Goal: Information Seeking & Learning: Learn about a topic

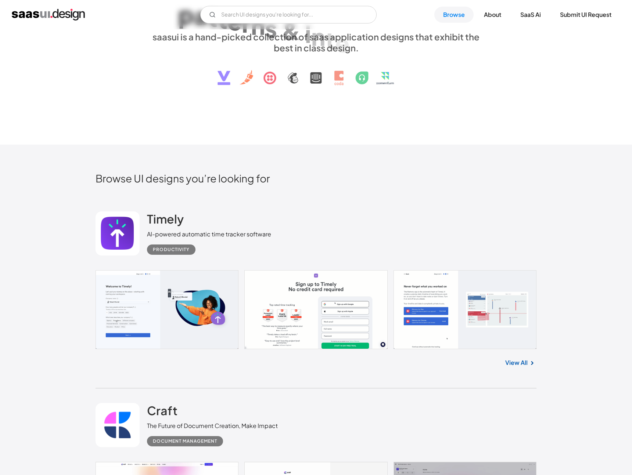
scroll to position [124, 0]
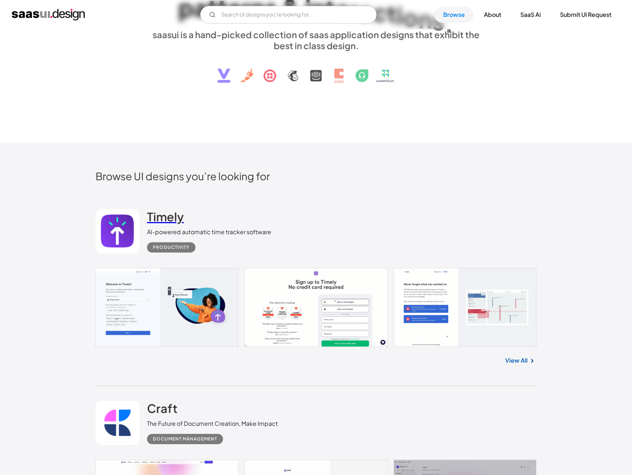
click at [171, 222] on h2 "Timely" at bounding box center [165, 216] width 37 height 15
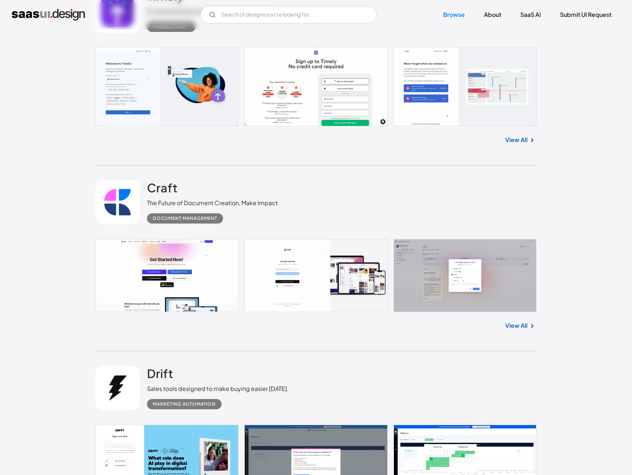
scroll to position [357, 0]
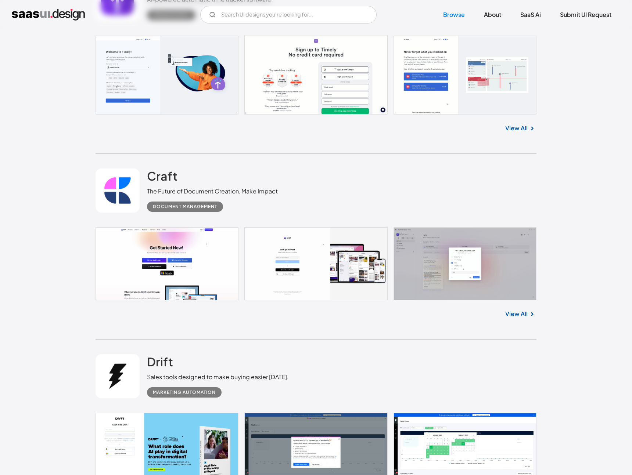
click at [130, 202] on link at bounding box center [117, 191] width 44 height 44
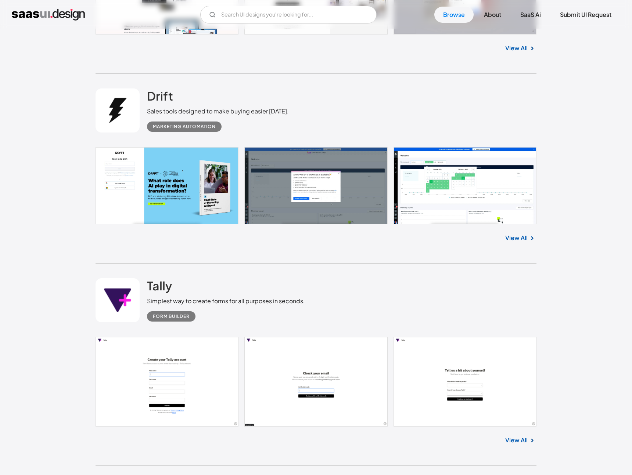
click at [130, 307] on link at bounding box center [117, 300] width 44 height 44
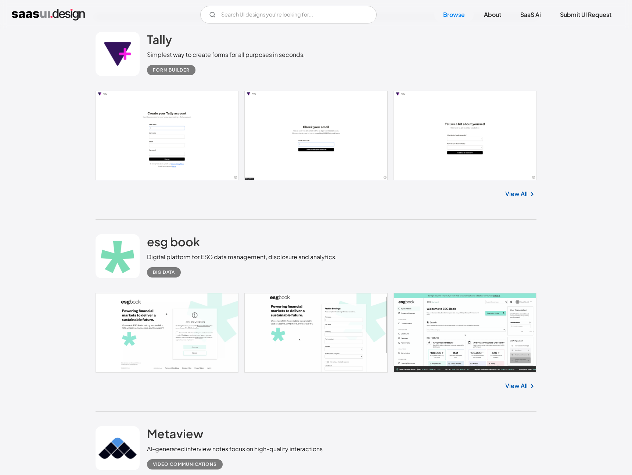
scroll to position [898, 0]
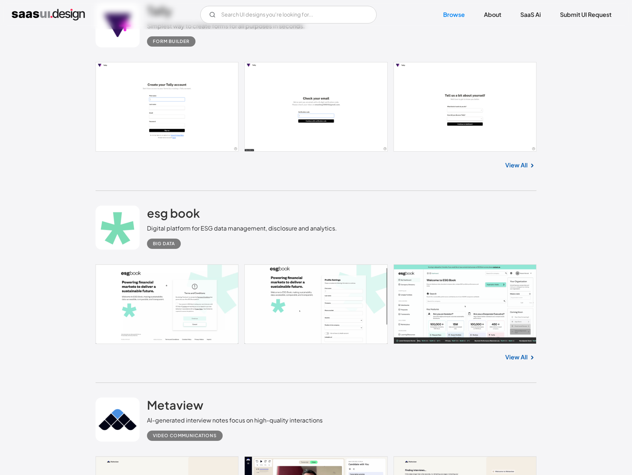
click at [127, 195] on div "esg book Digital platform for ESG data management, disclosure and analytics. Bi…" at bounding box center [315, 227] width 441 height 73
click at [126, 221] on link at bounding box center [117, 228] width 44 height 44
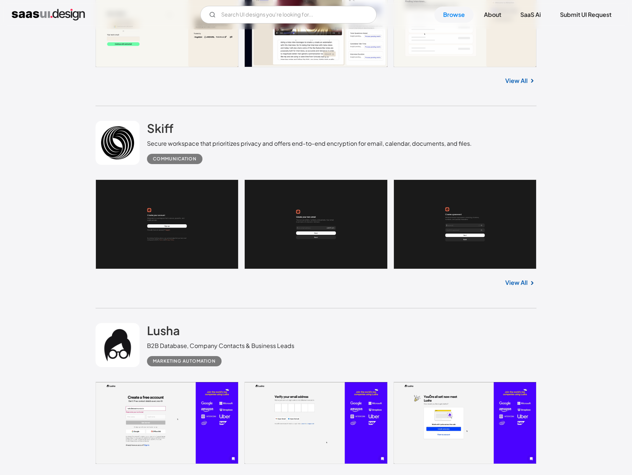
scroll to position [1645, 0]
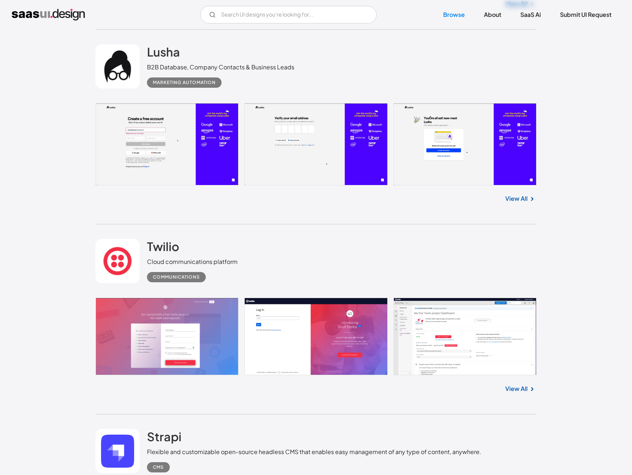
click at [122, 254] on link at bounding box center [117, 261] width 44 height 44
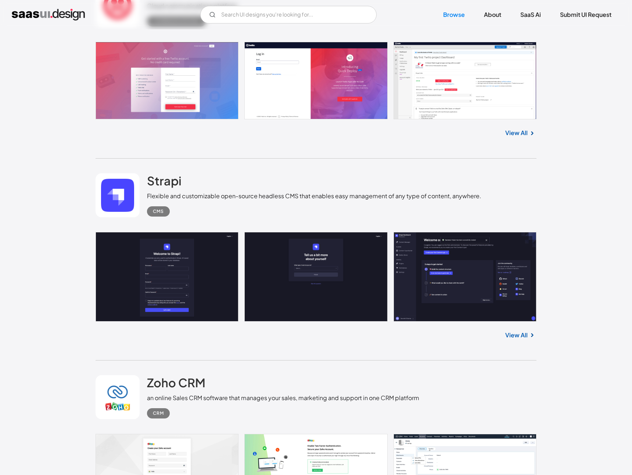
scroll to position [1949, 0]
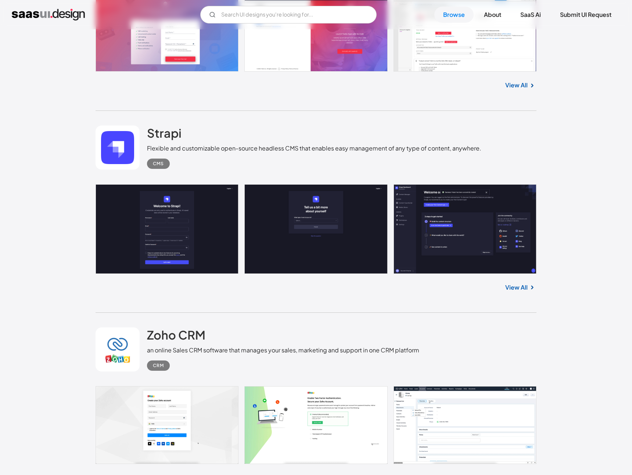
click at [123, 164] on link at bounding box center [117, 148] width 44 height 44
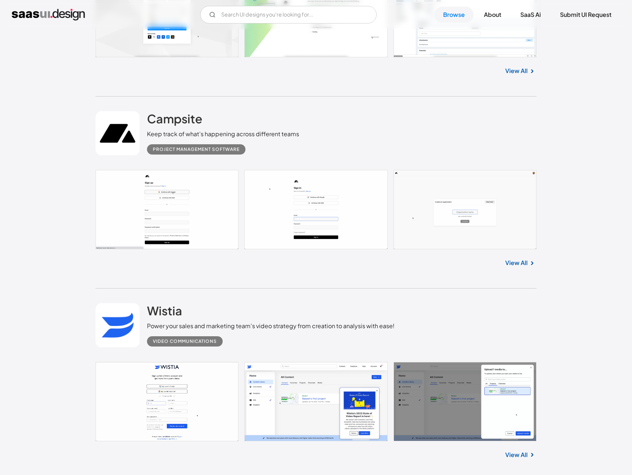
scroll to position [2299, 0]
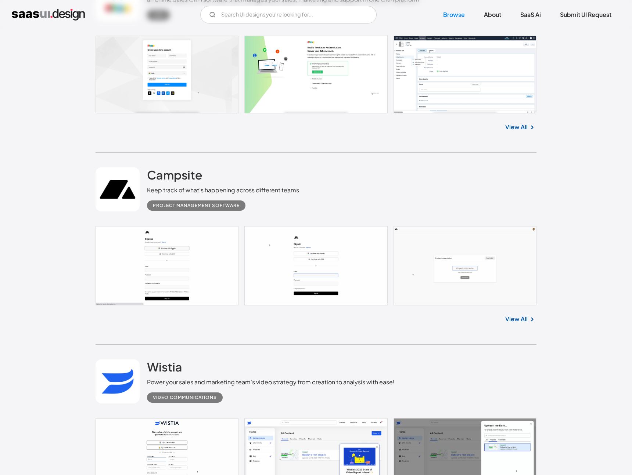
click at [120, 193] on link at bounding box center [117, 189] width 44 height 44
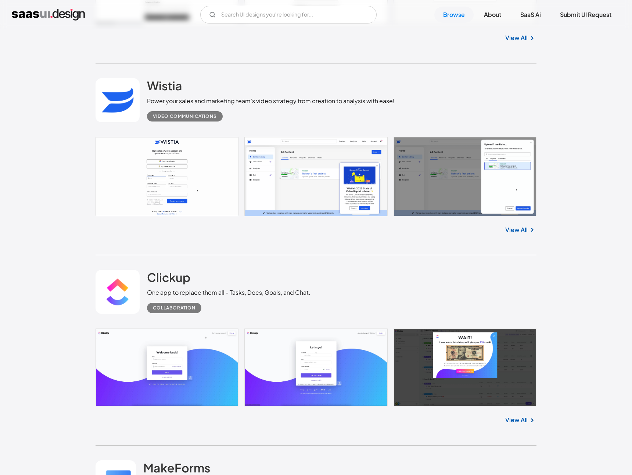
scroll to position [2602, 0]
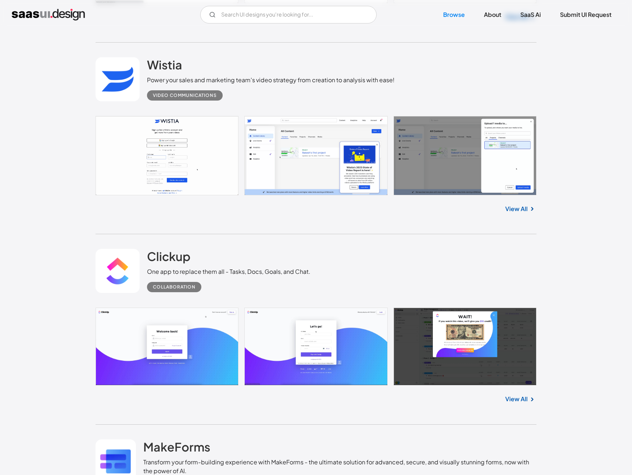
click at [119, 279] on link at bounding box center [117, 271] width 44 height 44
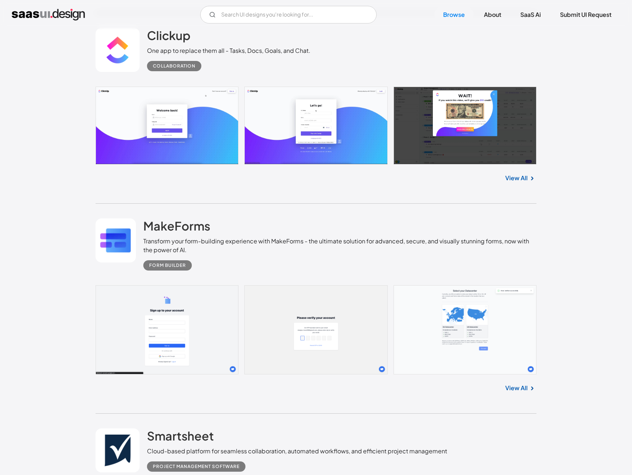
scroll to position [2854, 0]
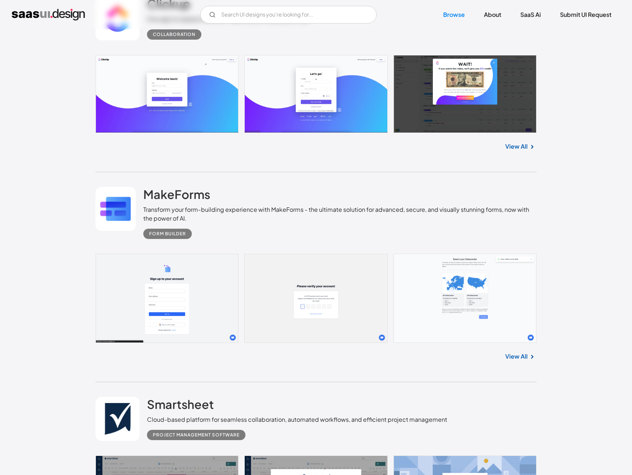
click at [120, 207] on link at bounding box center [115, 209] width 40 height 44
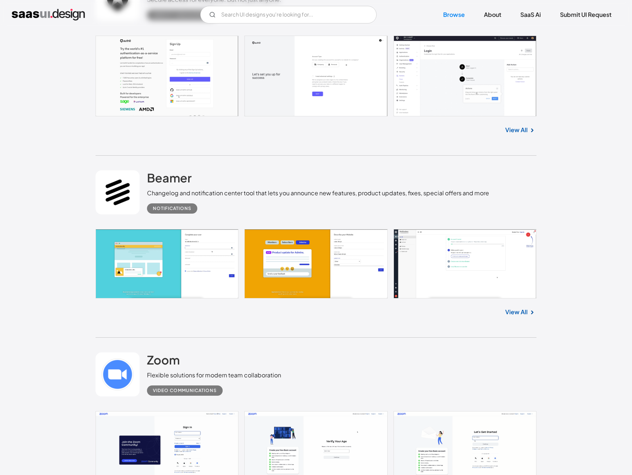
scroll to position [5453, 0]
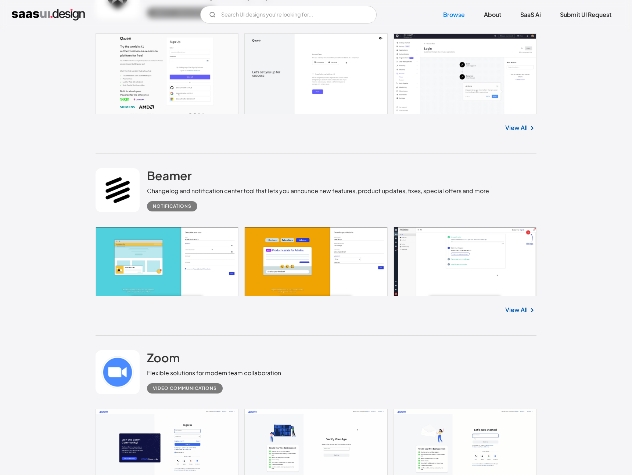
click at [124, 196] on link at bounding box center [117, 190] width 44 height 44
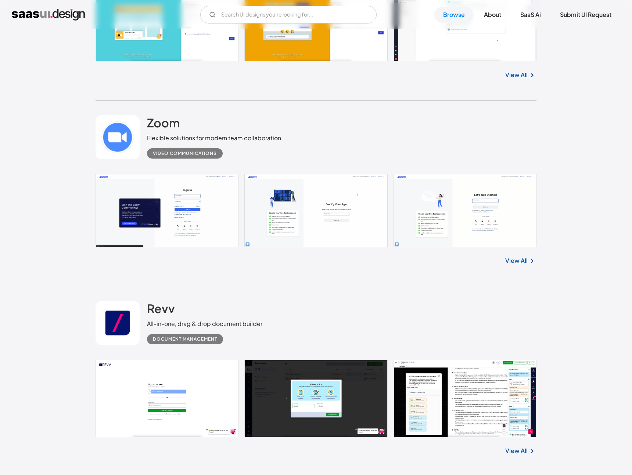
click at [126, 148] on link at bounding box center [117, 137] width 44 height 44
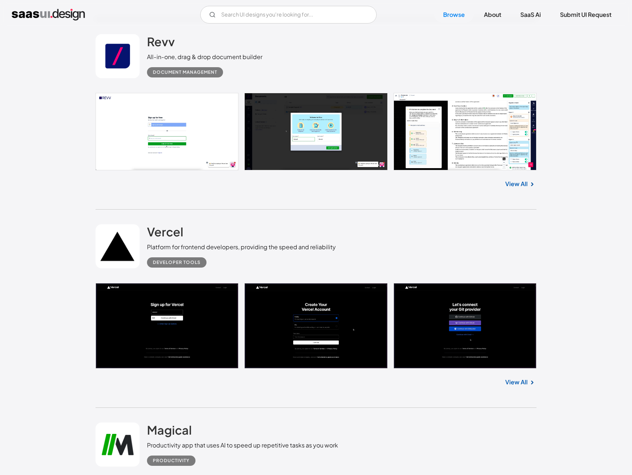
click at [130, 249] on link at bounding box center [117, 246] width 44 height 44
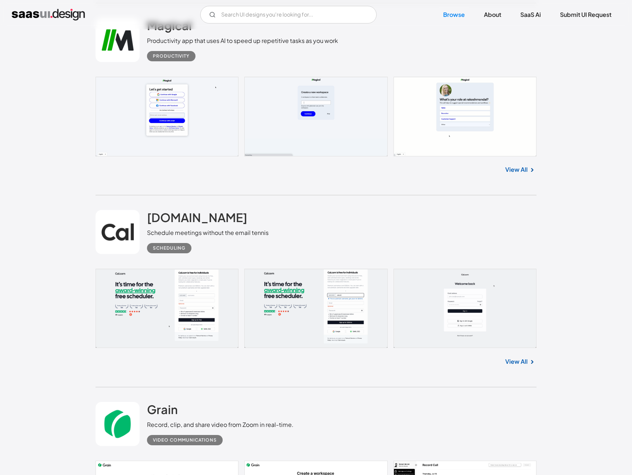
click at [130, 249] on link at bounding box center [117, 232] width 44 height 44
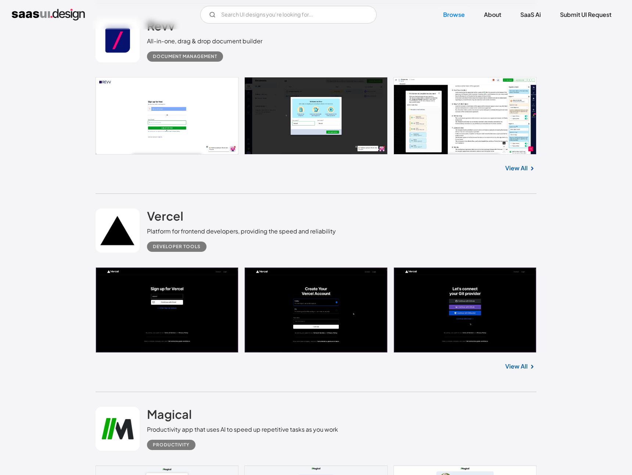
scroll to position [5718, 0]
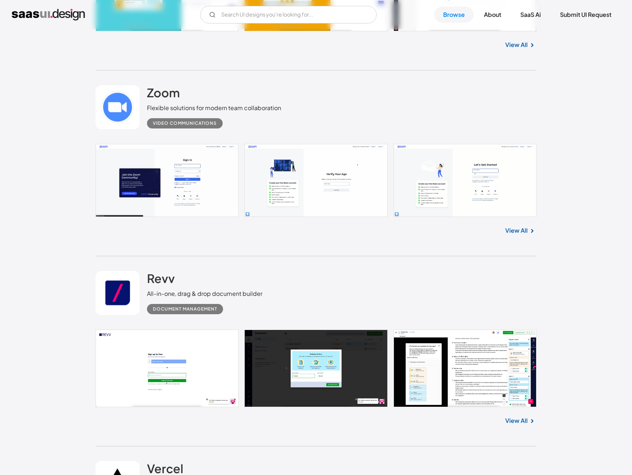
click at [120, 306] on link at bounding box center [117, 293] width 44 height 44
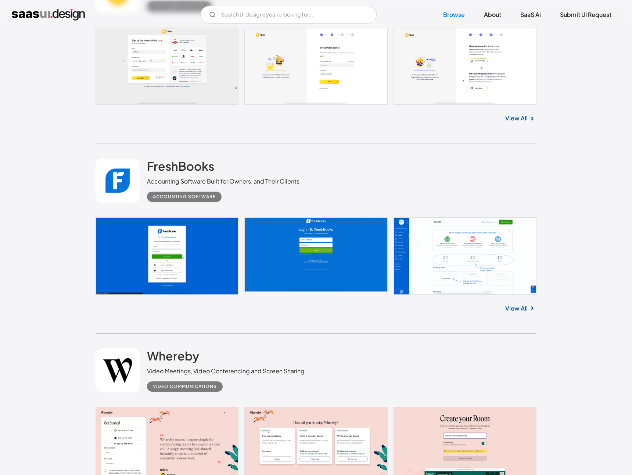
scroll to position [7015, 0]
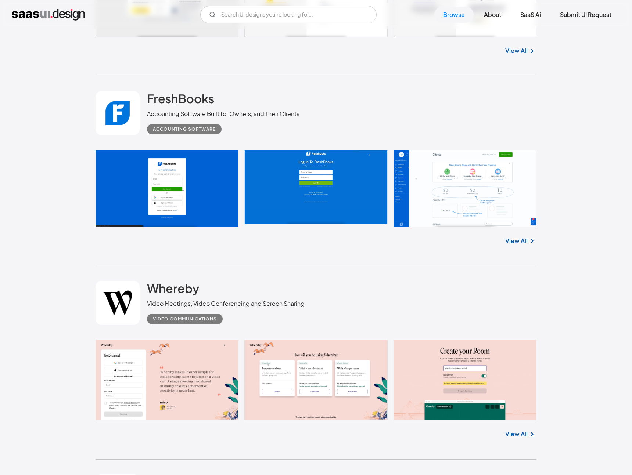
click at [120, 306] on link at bounding box center [117, 303] width 44 height 44
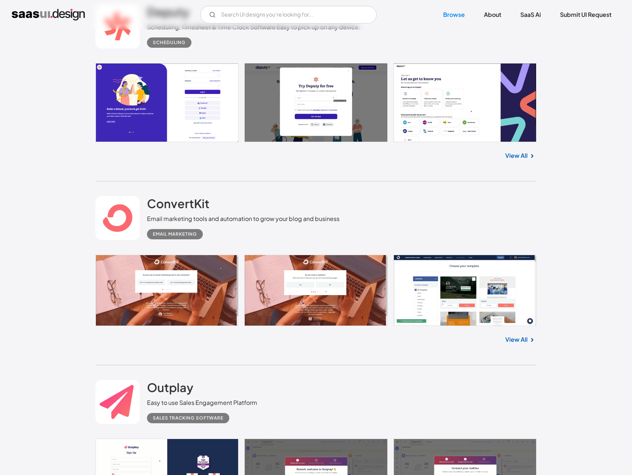
scroll to position [7693, 0]
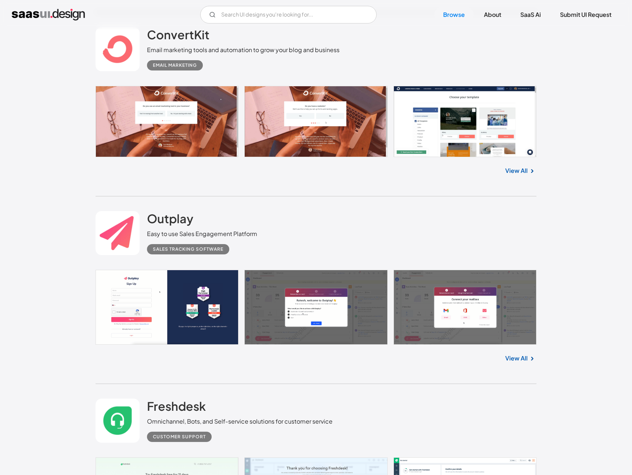
click at [115, 263] on div "Outplay Easy to use Sales Engagement Platform Sales Tracking Software" at bounding box center [315, 232] width 441 height 73
click at [115, 257] on div "Outplay Easy to use Sales Engagement Platform Sales Tracking Software" at bounding box center [315, 232] width 441 height 73
click at [115, 250] on link at bounding box center [117, 233] width 44 height 44
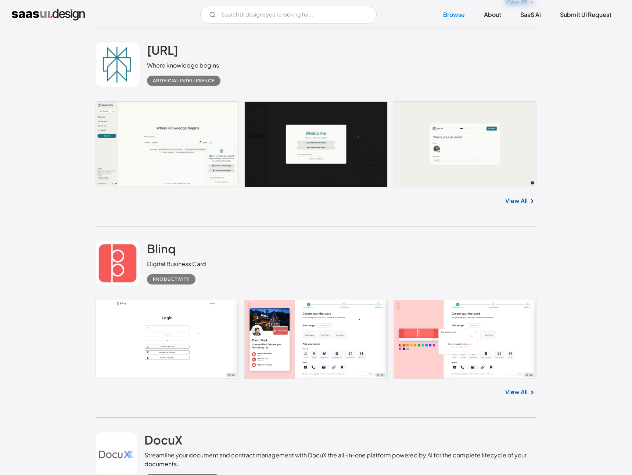
scroll to position [9352, 0]
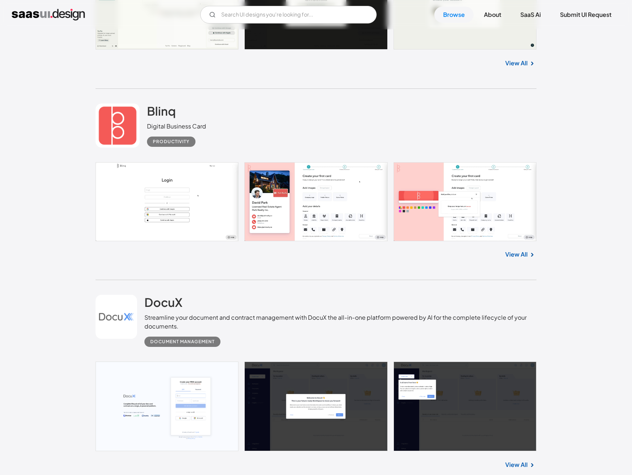
click at [117, 149] on div "Blinq Digital Business Card Productivity" at bounding box center [315, 125] width 441 height 73
click at [113, 142] on link at bounding box center [117, 126] width 44 height 44
click at [111, 297] on link at bounding box center [115, 317] width 41 height 44
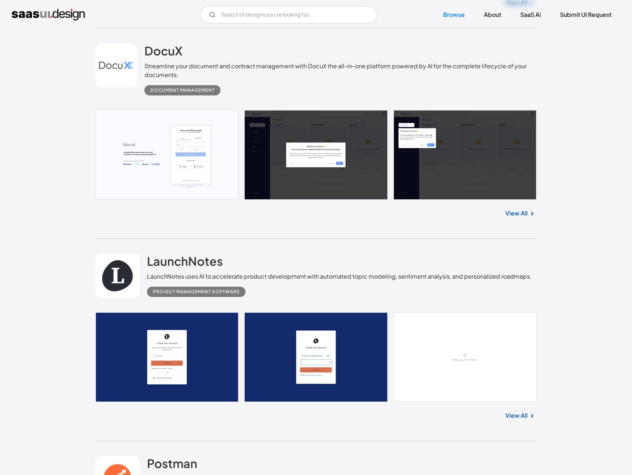
scroll to position [9616, 0]
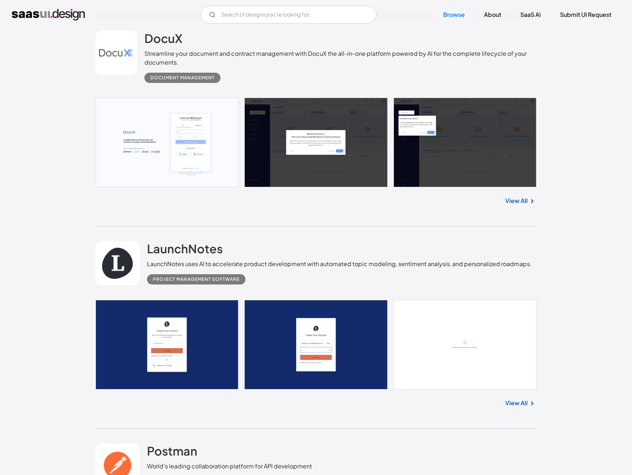
click at [112, 277] on link at bounding box center [117, 263] width 44 height 44
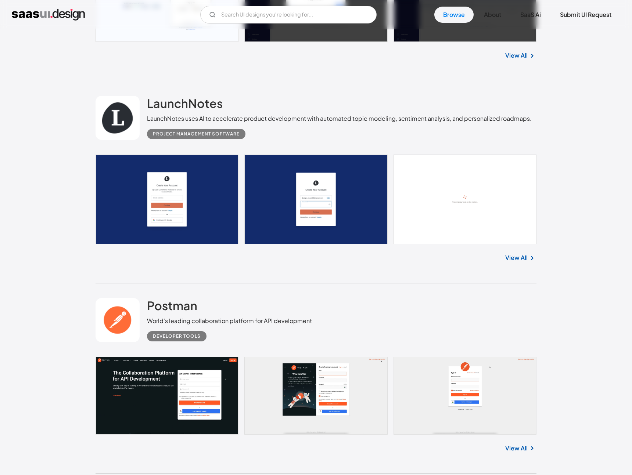
scroll to position [9823, 0]
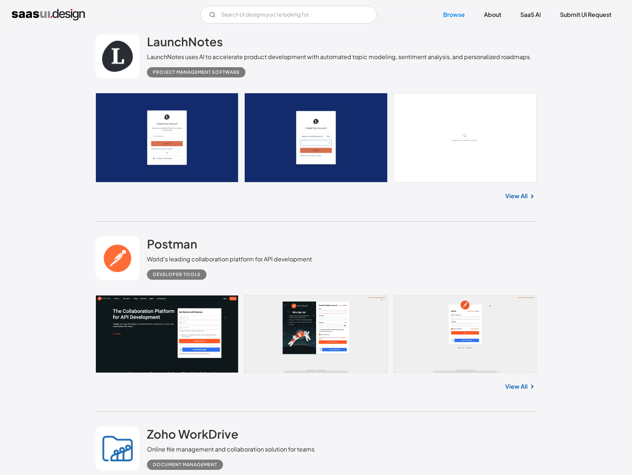
click at [126, 276] on link at bounding box center [117, 258] width 44 height 44
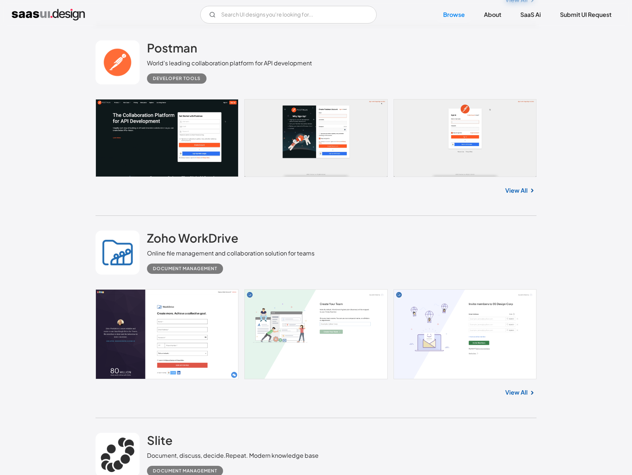
click at [124, 254] on link at bounding box center [117, 253] width 44 height 44
click at [73, 236] on div "Browse UI designs you’re looking for Timely AI-powered automatic time tracker s…" at bounding box center [316, 14] width 632 height 19533
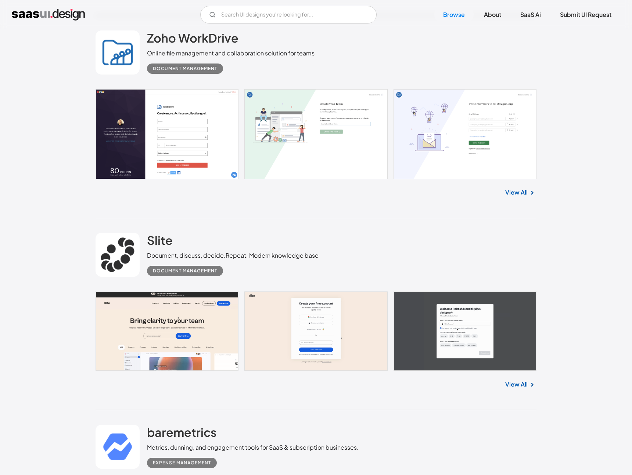
click at [118, 238] on link at bounding box center [117, 255] width 44 height 44
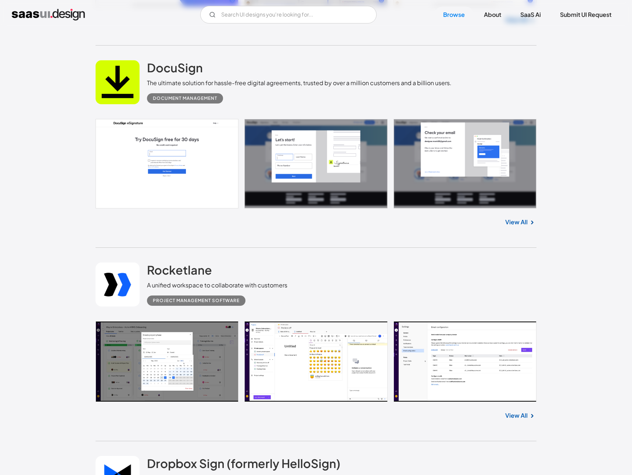
scroll to position [10801, 0]
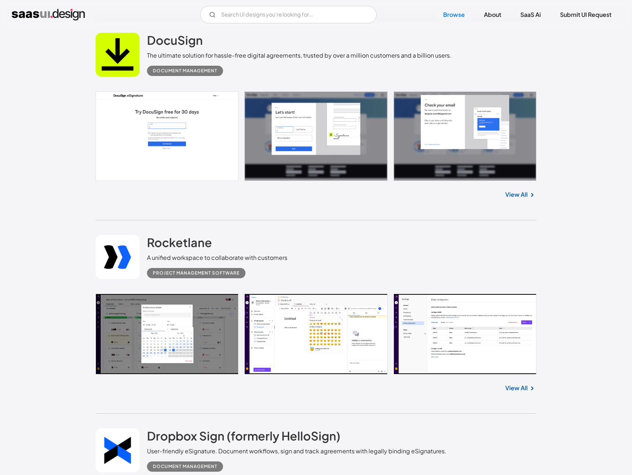
click at [111, 53] on link at bounding box center [117, 55] width 44 height 44
click at [116, 247] on link at bounding box center [117, 257] width 44 height 44
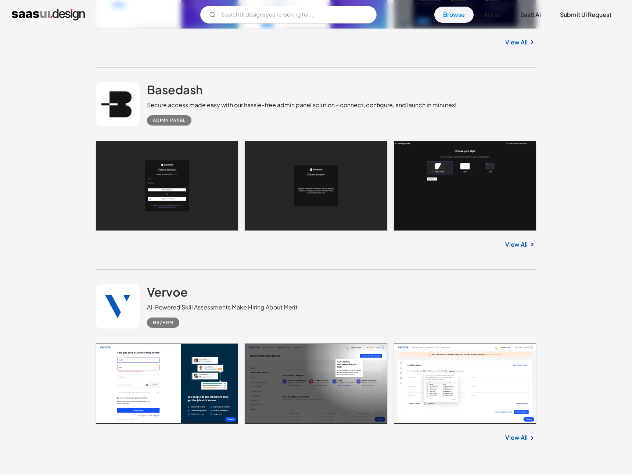
scroll to position [11825, 0]
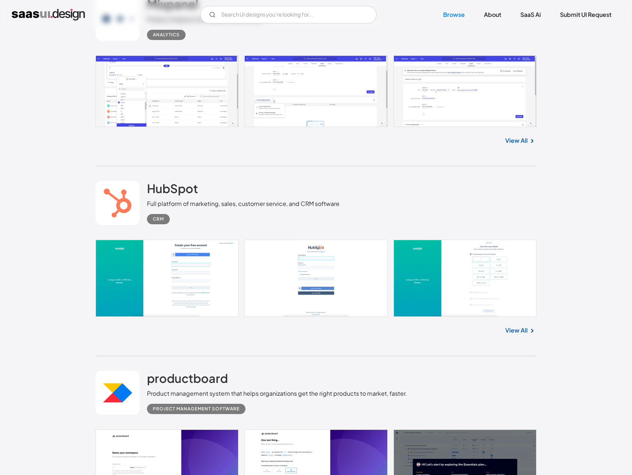
click at [116, 398] on link at bounding box center [117, 393] width 44 height 44
click at [115, 188] on link at bounding box center [117, 203] width 44 height 44
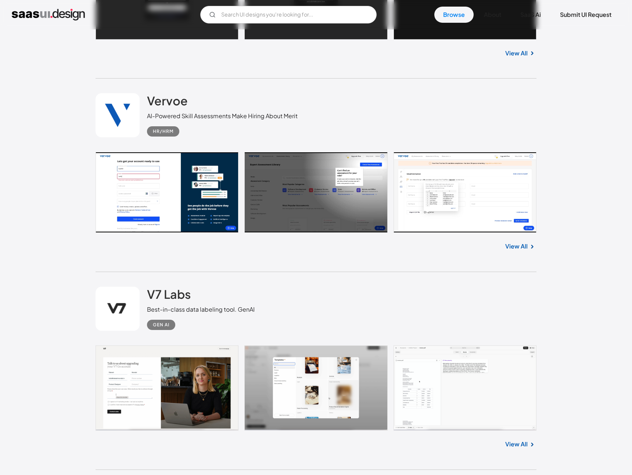
scroll to position [12958, 0]
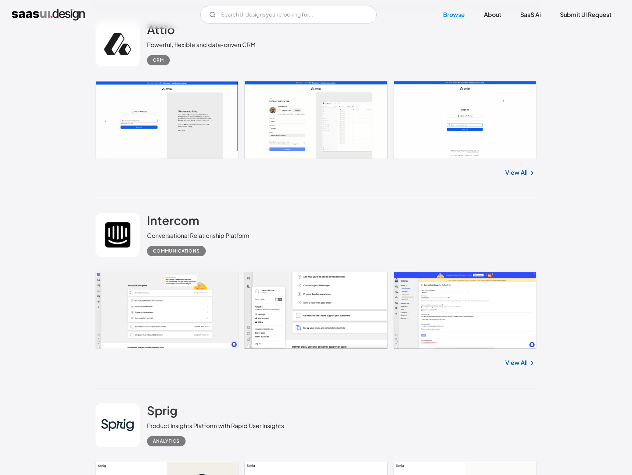
click at [118, 237] on link at bounding box center [117, 235] width 44 height 44
click at [126, 33] on link at bounding box center [117, 44] width 44 height 44
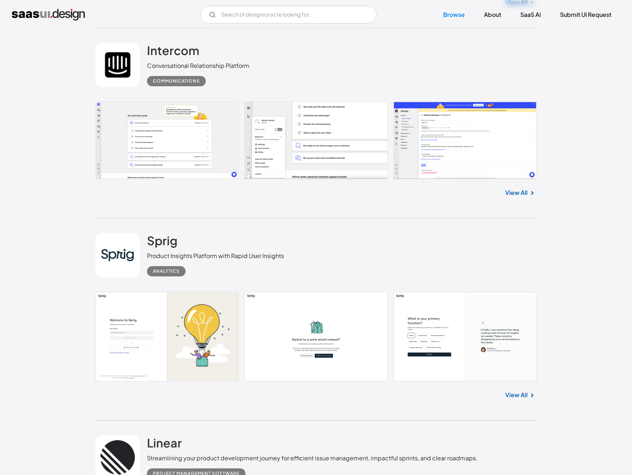
click at [115, 268] on link at bounding box center [117, 255] width 44 height 44
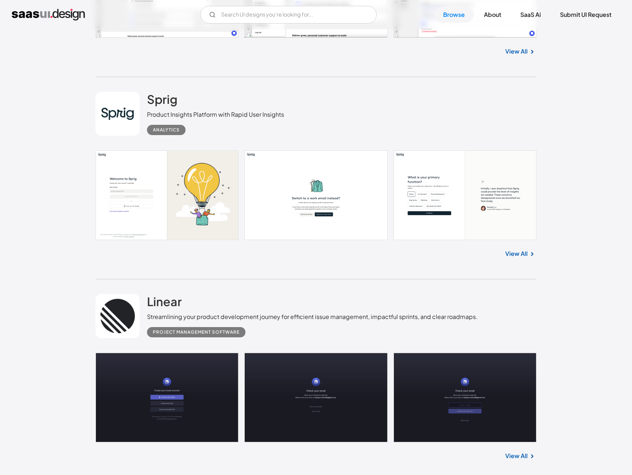
scroll to position [13400, 0]
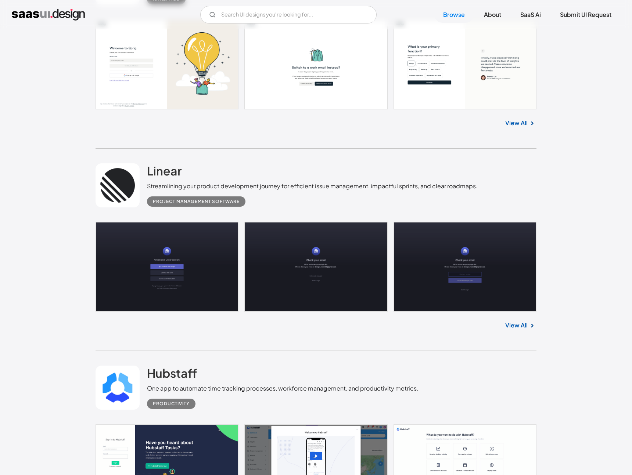
click at [107, 193] on link at bounding box center [117, 185] width 44 height 44
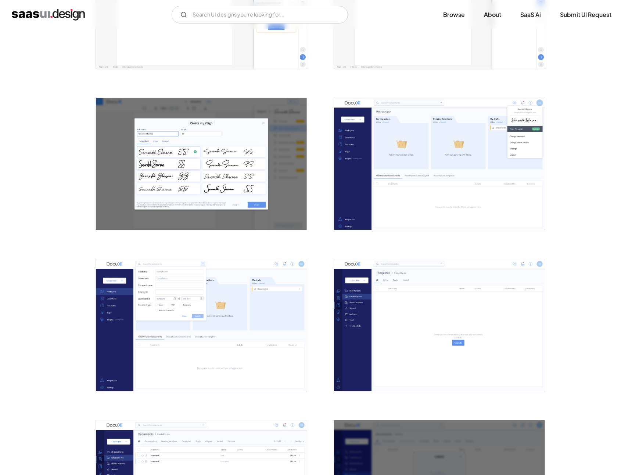
scroll to position [585, 0]
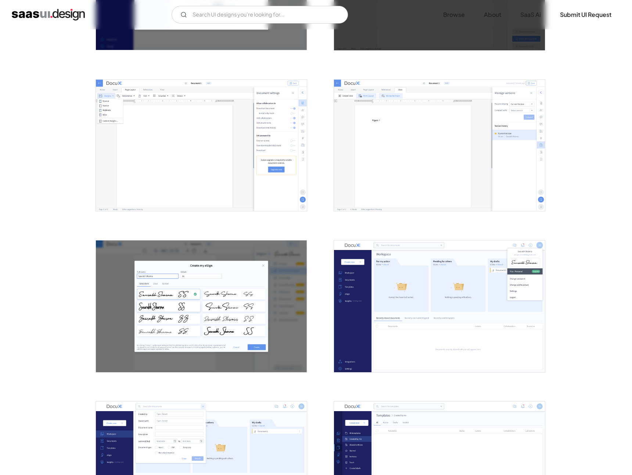
click at [351, 138] on img "open lightbox" at bounding box center [439, 146] width 211 height 132
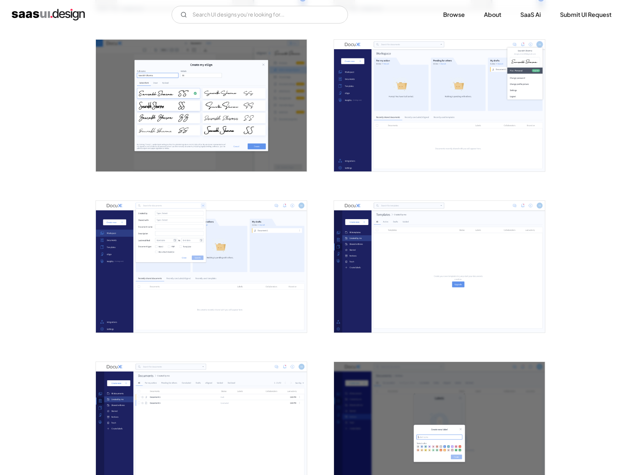
scroll to position [885, 0]
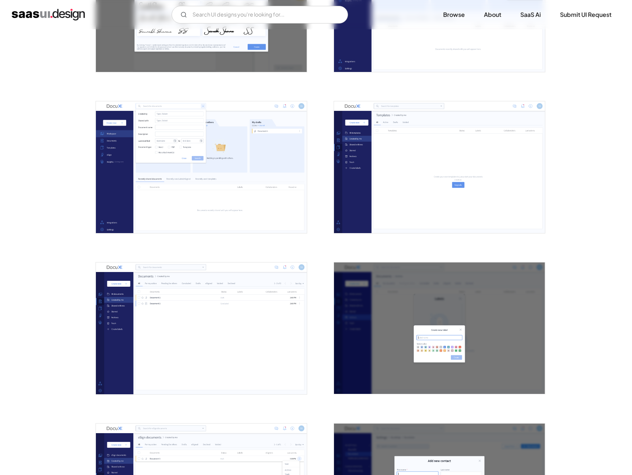
click at [262, 173] on img "open lightbox" at bounding box center [201, 167] width 211 height 132
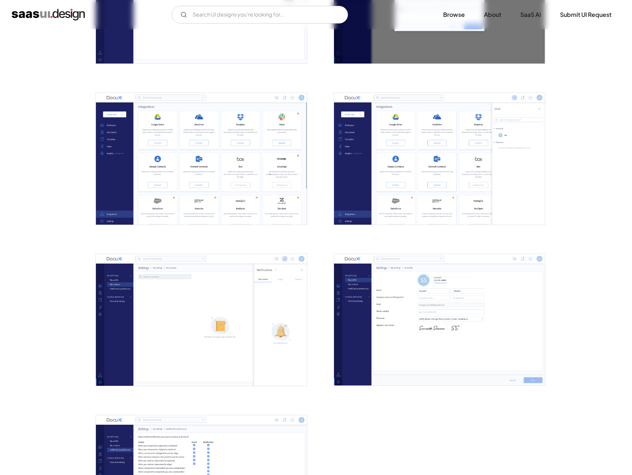
scroll to position [1455, 0]
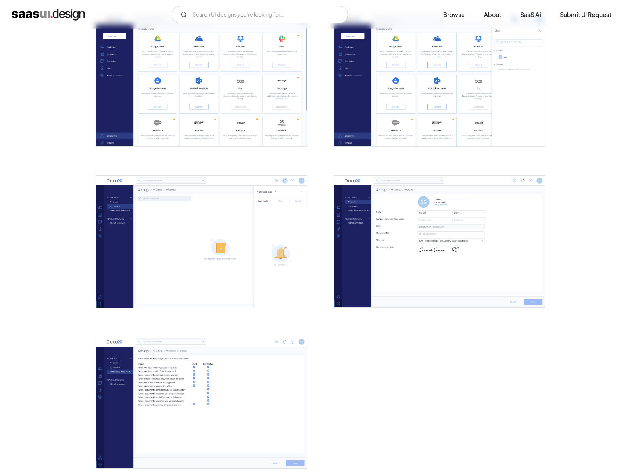
click at [260, 376] on img "open lightbox" at bounding box center [201, 403] width 211 height 132
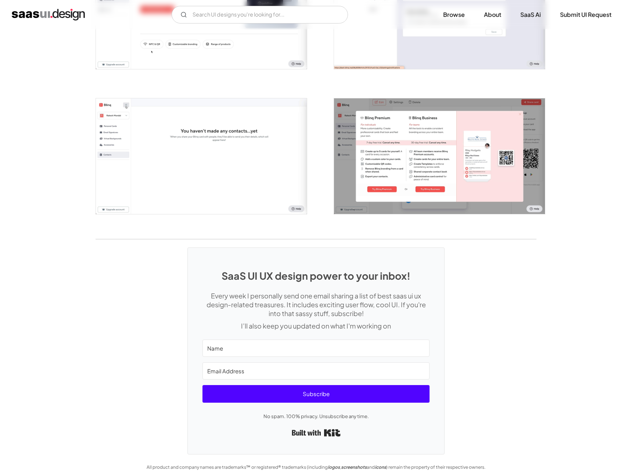
scroll to position [1381, 0]
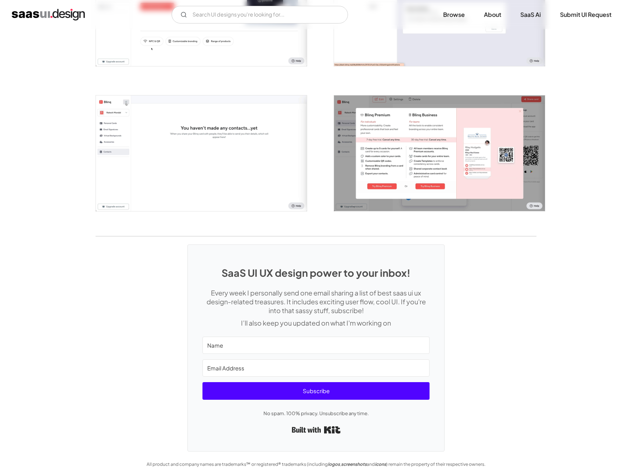
click at [416, 129] on img "open lightbox" at bounding box center [439, 153] width 211 height 116
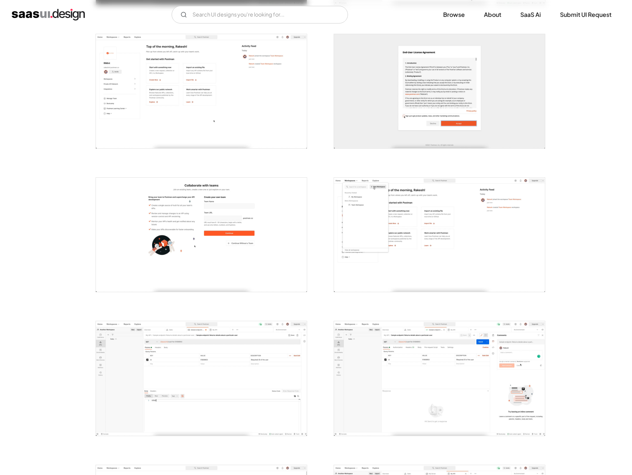
scroll to position [1618, 0]
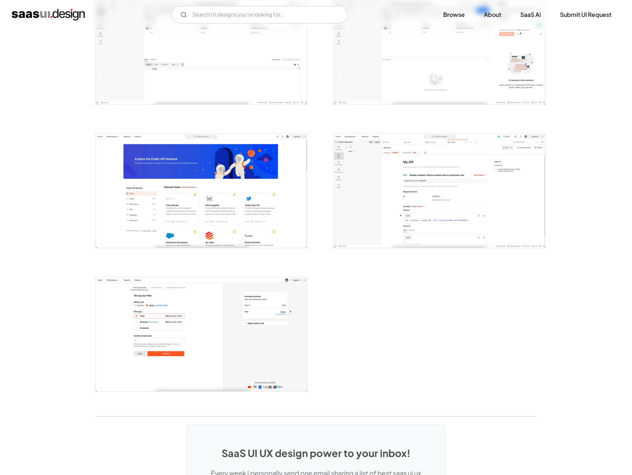
click at [200, 322] on img "open lightbox" at bounding box center [201, 334] width 211 height 114
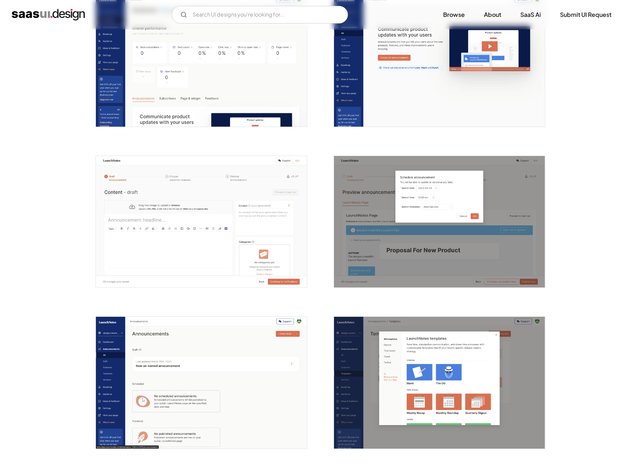
scroll to position [529, 0]
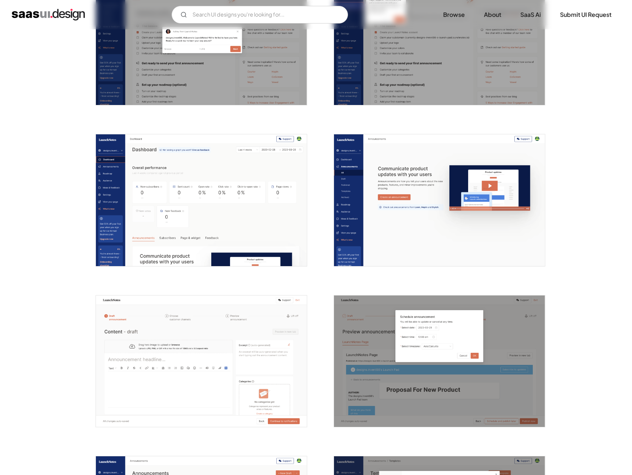
click at [285, 207] on img "open lightbox" at bounding box center [201, 200] width 211 height 132
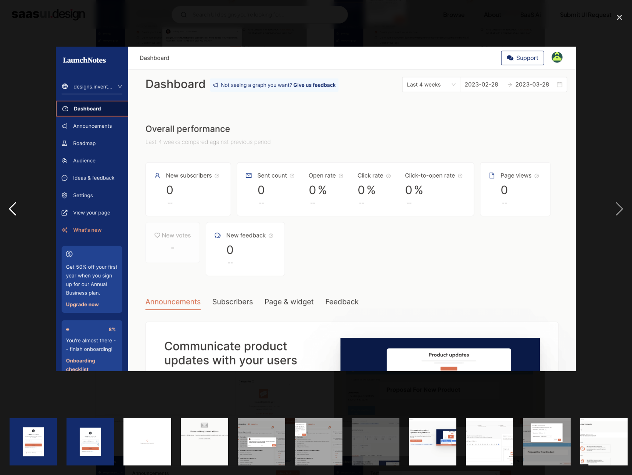
click at [11, 326] on div "previous image" at bounding box center [12, 209] width 25 height 399
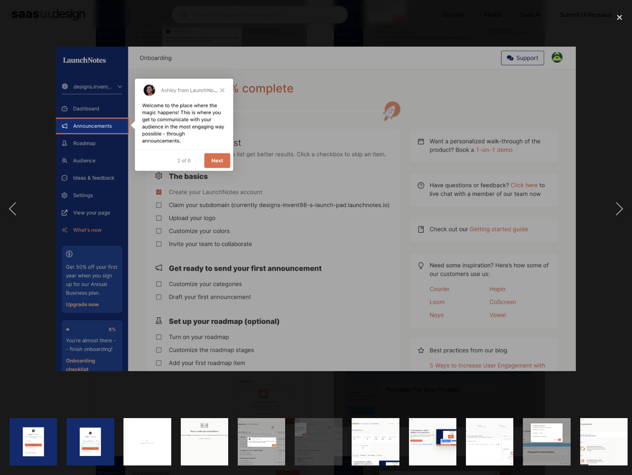
click at [273, 414] on div "show item 5 of 25" at bounding box center [261, 442] width 57 height 66
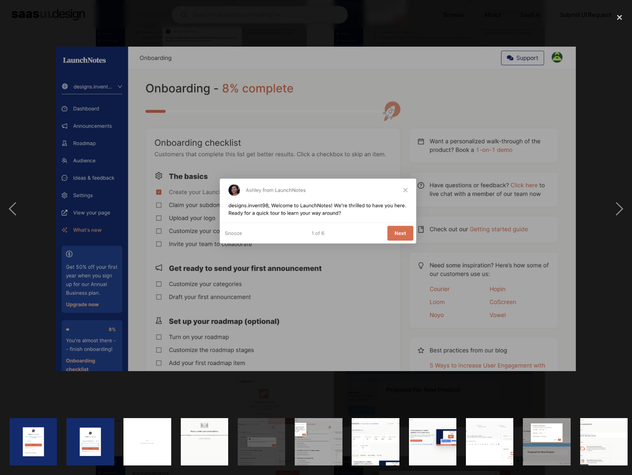
click at [621, 7] on div at bounding box center [316, 237] width 632 height 475
click at [620, 10] on div "close lightbox" at bounding box center [619, 18] width 25 height 16
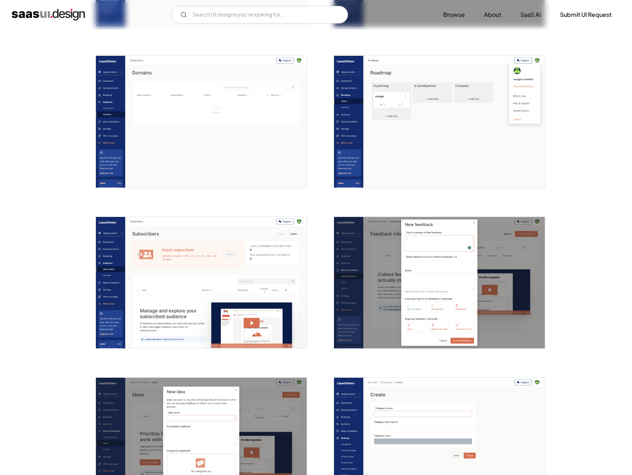
scroll to position [1383, 0]
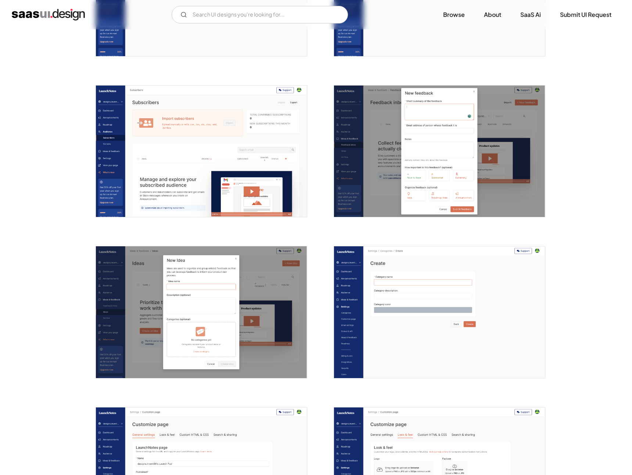
click at [328, 180] on div at bounding box center [435, 146] width 220 height 161
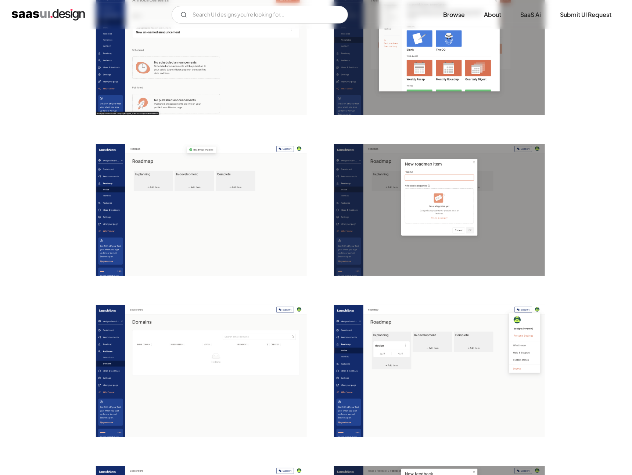
scroll to position [961, 0]
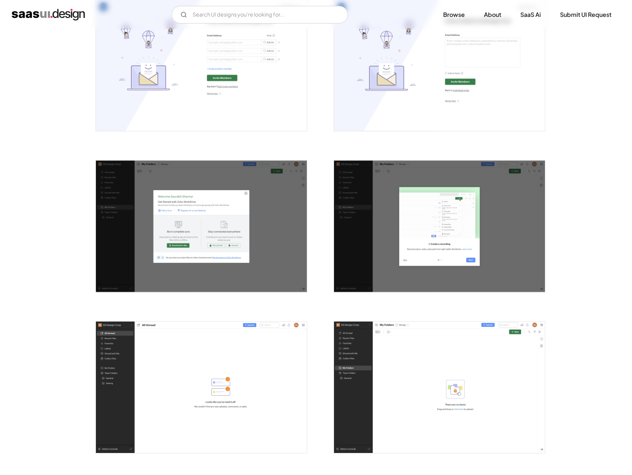
scroll to position [334, 0]
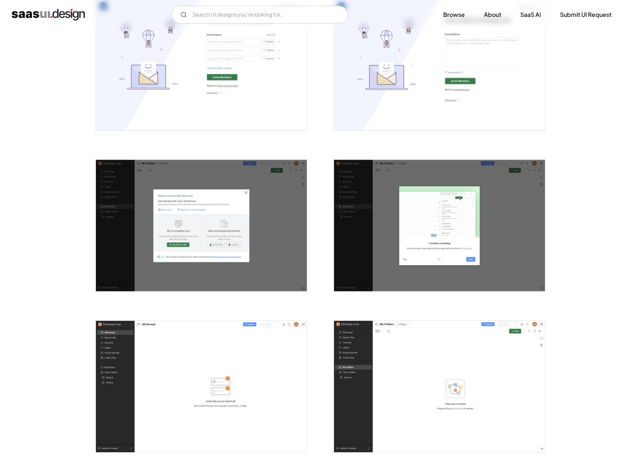
click at [261, 232] on img "open lightbox" at bounding box center [201, 226] width 211 height 132
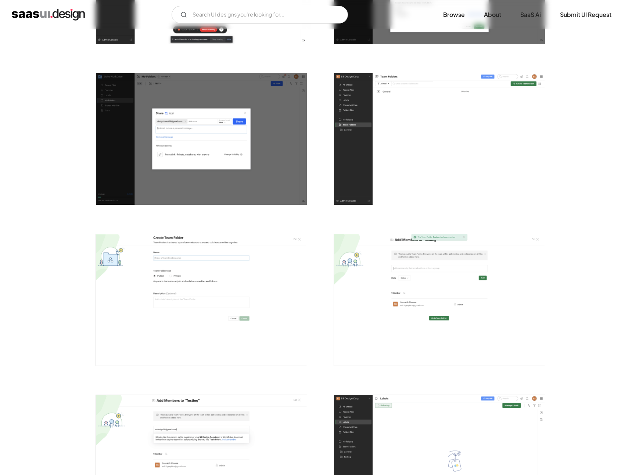
scroll to position [1065, 0]
click at [415, 314] on img "open lightbox" at bounding box center [439, 301] width 211 height 132
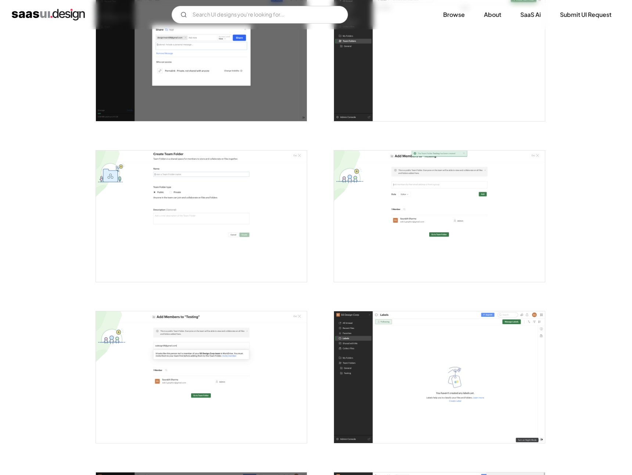
scroll to position [1150, 0]
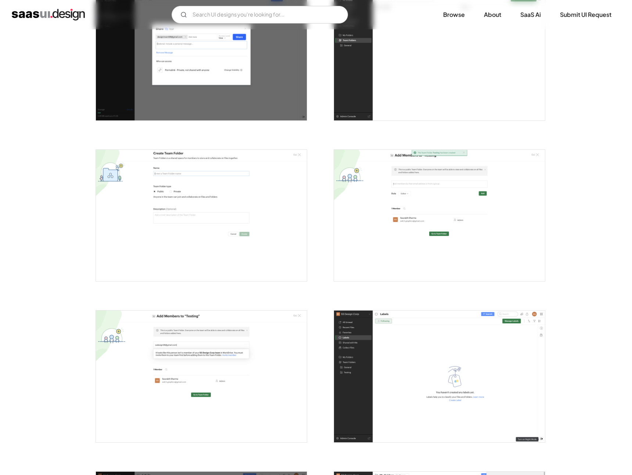
click at [334, 325] on img "open lightbox" at bounding box center [439, 377] width 211 height 132
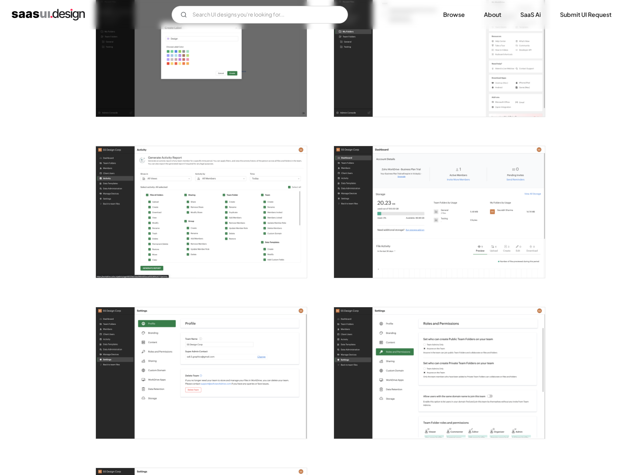
scroll to position [2028, 0]
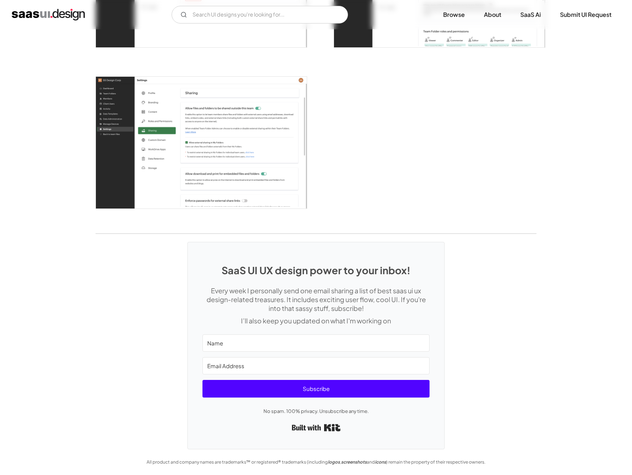
click at [255, 193] on img "open lightbox" at bounding box center [201, 143] width 211 height 132
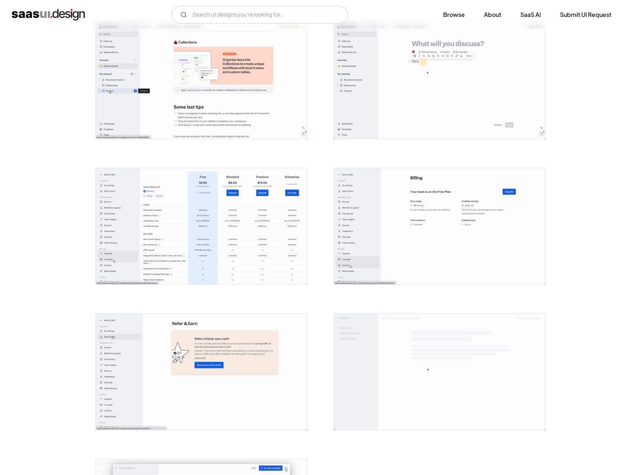
scroll to position [1431, 0]
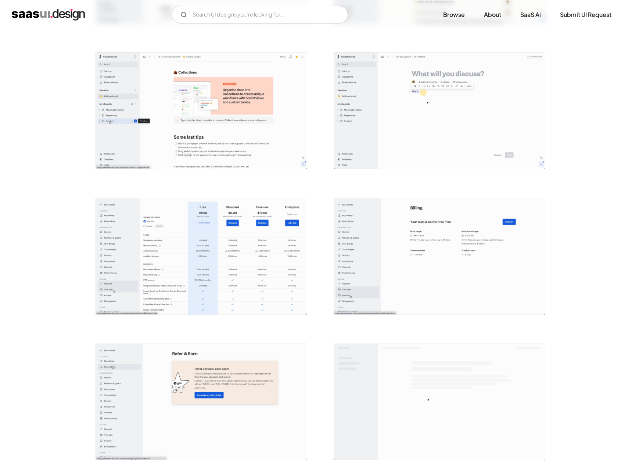
click at [388, 241] on img "open lightbox" at bounding box center [439, 256] width 211 height 116
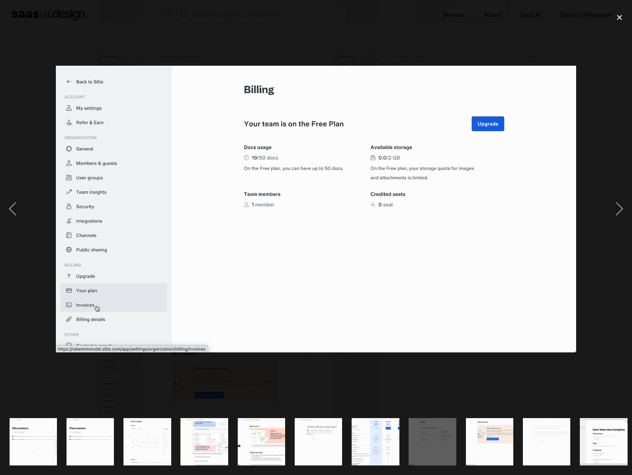
scroll to position [0, 803]
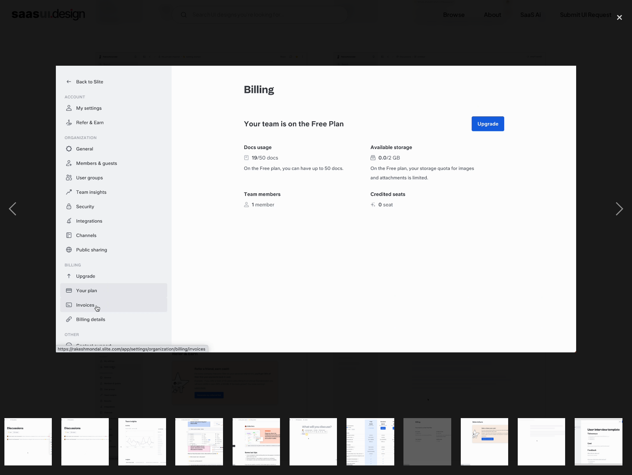
click at [275, 368] on div at bounding box center [316, 209] width 632 height 399
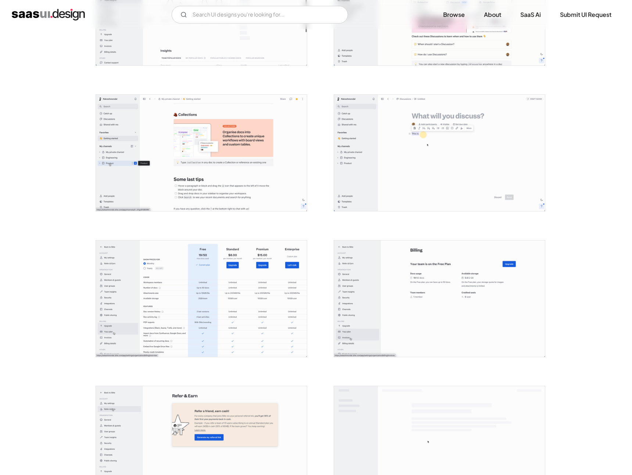
scroll to position [1384, 0]
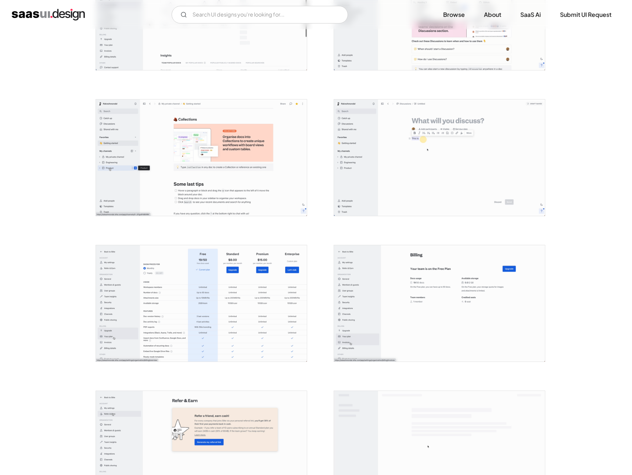
click at [274, 159] on img "open lightbox" at bounding box center [201, 157] width 211 height 116
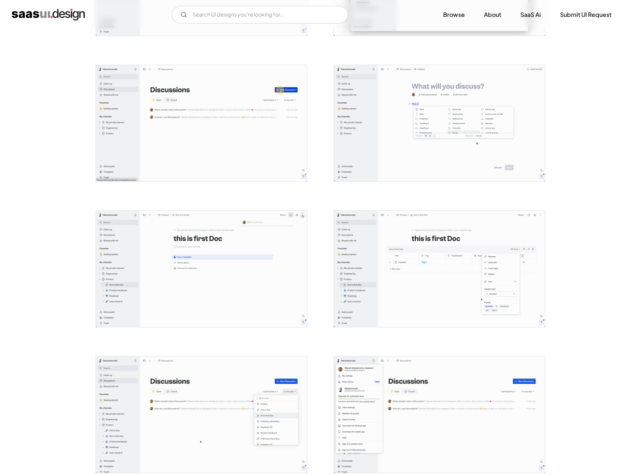
scroll to position [749, 0]
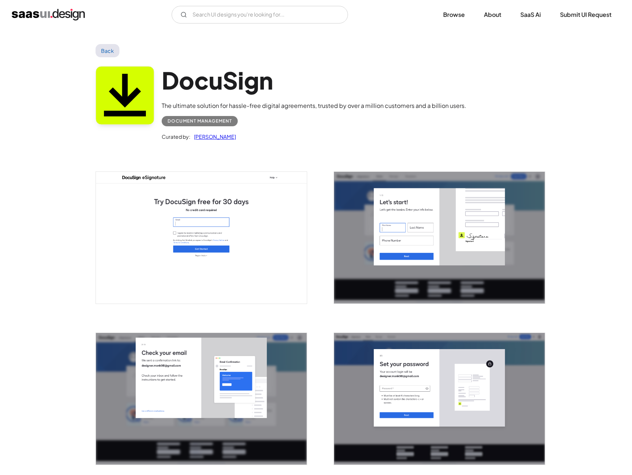
click at [318, 62] on div "DocuSign The ultimate solution for hassle-free digital agreements, trusted by o…" at bounding box center [315, 105] width 441 height 96
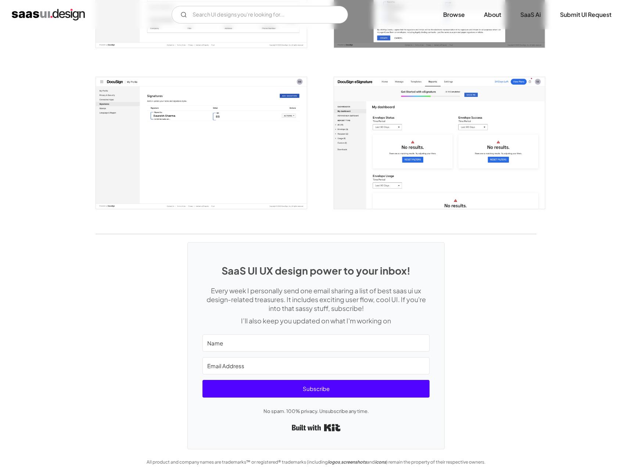
scroll to position [1867, 0]
click at [405, 186] on img "open lightbox" at bounding box center [439, 143] width 211 height 132
click at [363, 95] on img "open lightbox" at bounding box center [439, 143] width 211 height 132
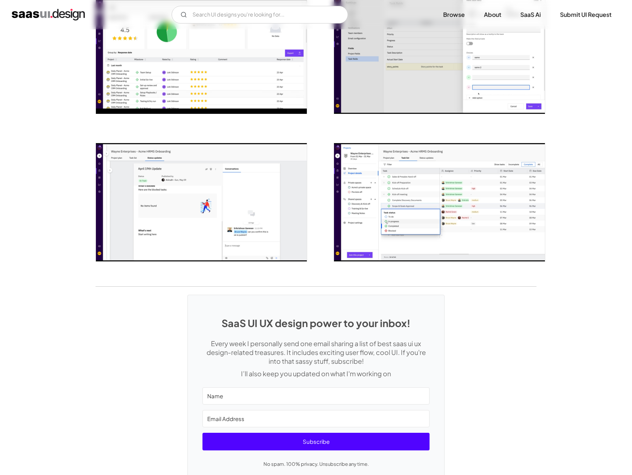
scroll to position [1117, 0]
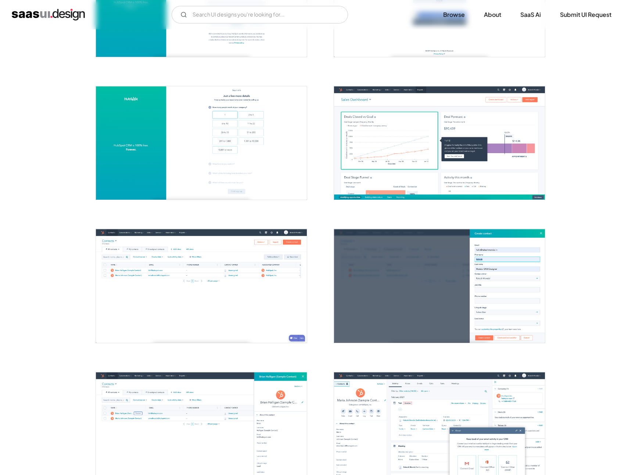
scroll to position [228, 0]
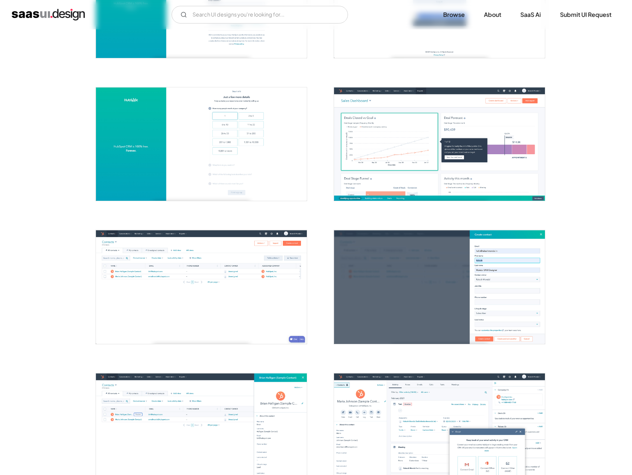
click at [506, 127] on img "open lightbox" at bounding box center [439, 143] width 211 height 113
click at [175, 362] on div at bounding box center [197, 425] width 220 height 143
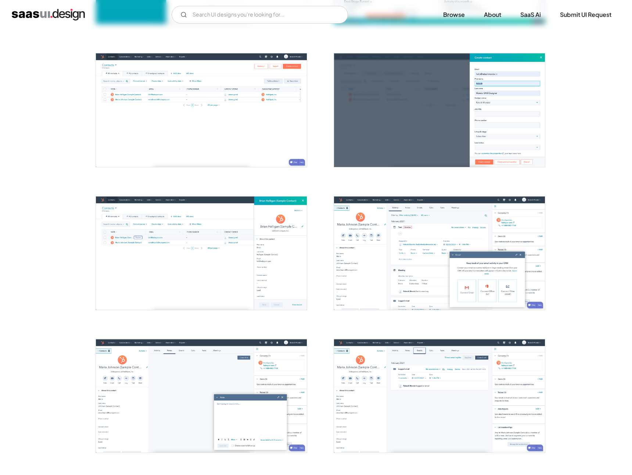
scroll to position [404, 0]
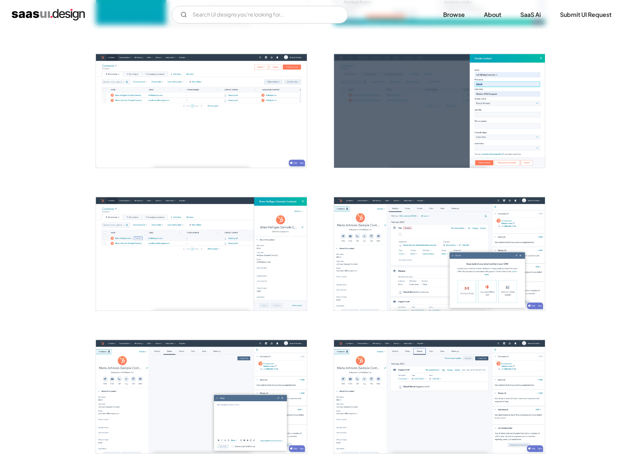
click at [36, 180] on div "Back HubSpot Full platform of marketing, sales, customer service, and CRM softw…" at bounding box center [316, 267] width 632 height 1282
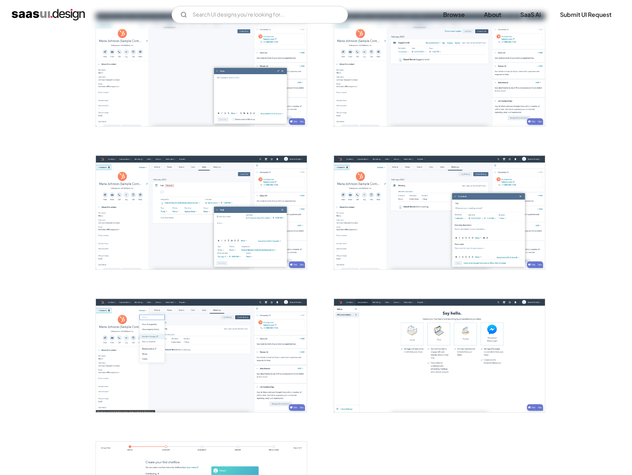
scroll to position [730, 0]
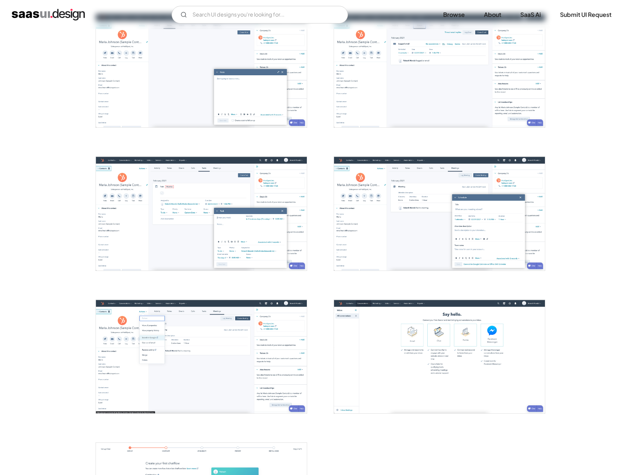
click at [436, 392] on img "open lightbox" at bounding box center [439, 356] width 211 height 113
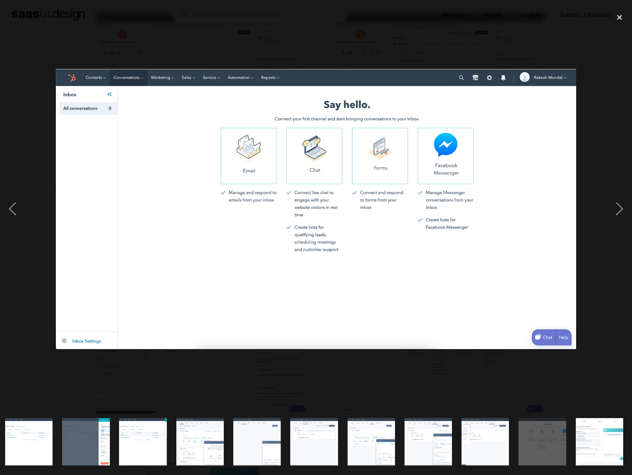
scroll to position [0, 233]
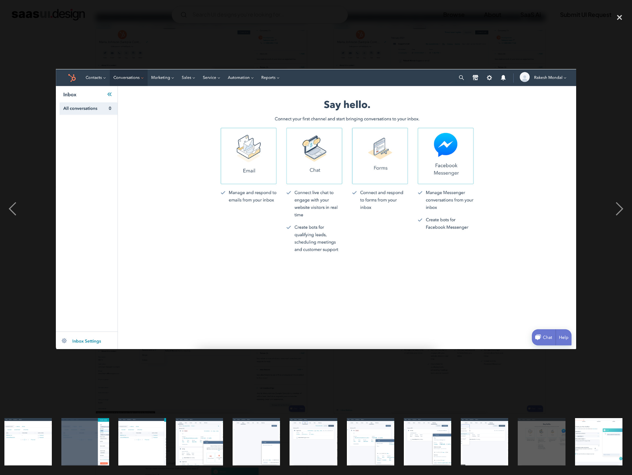
click at [26, 239] on div at bounding box center [316, 209] width 632 height 399
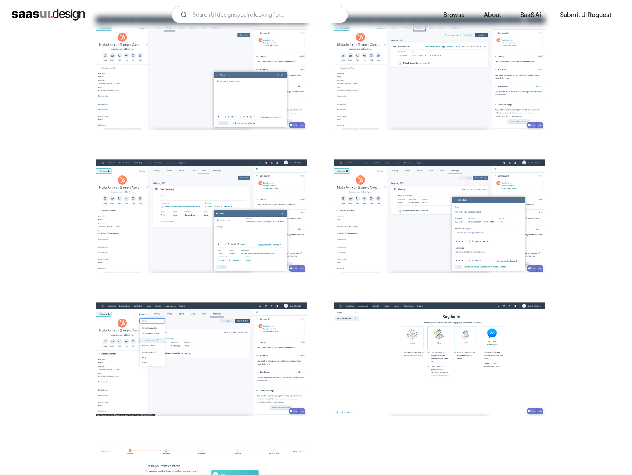
scroll to position [726, 0]
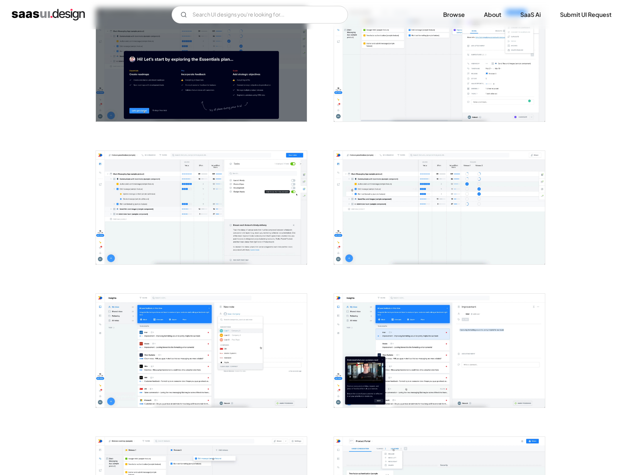
scroll to position [307, 0]
click at [250, 103] on img "open lightbox" at bounding box center [201, 64] width 211 height 113
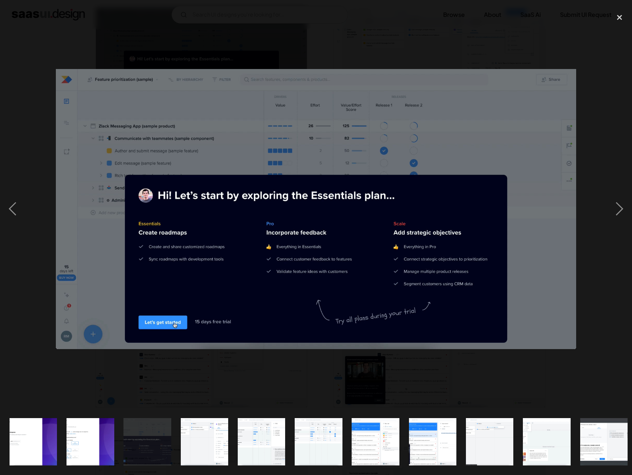
click at [376, 49] on div at bounding box center [316, 209] width 632 height 399
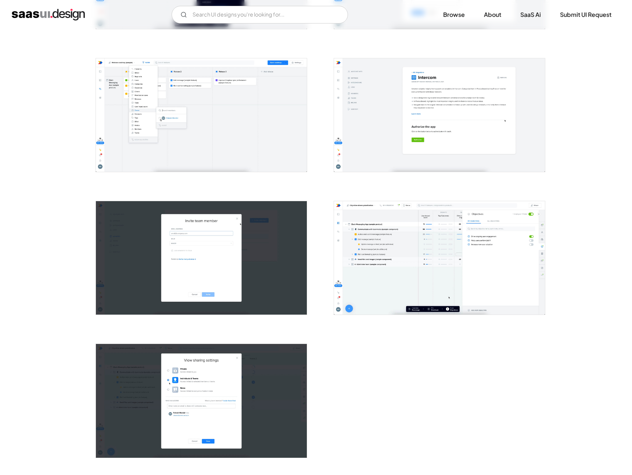
scroll to position [1119, 0]
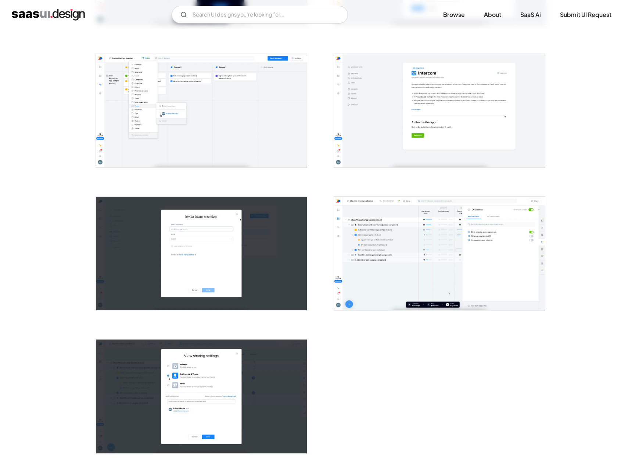
click at [359, 264] on img "open lightbox" at bounding box center [439, 253] width 211 height 113
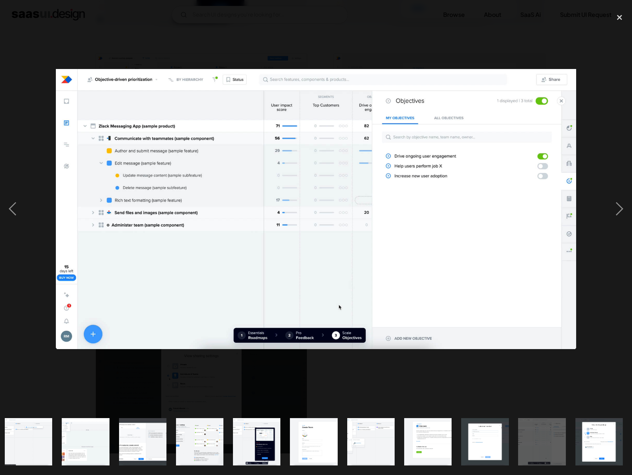
scroll to position [0, 461]
click at [591, 282] on div at bounding box center [316, 209] width 632 height 399
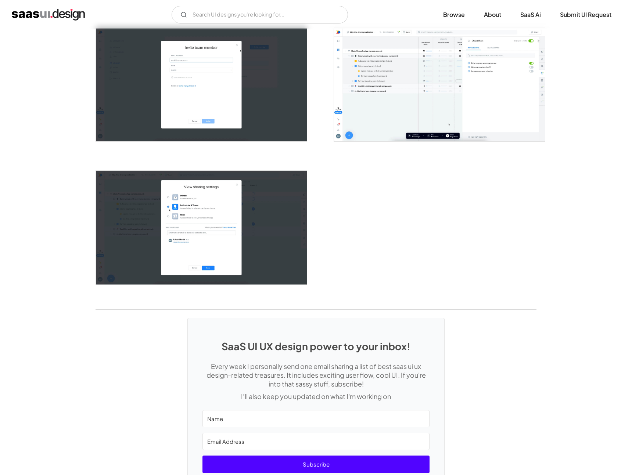
scroll to position [1363, 0]
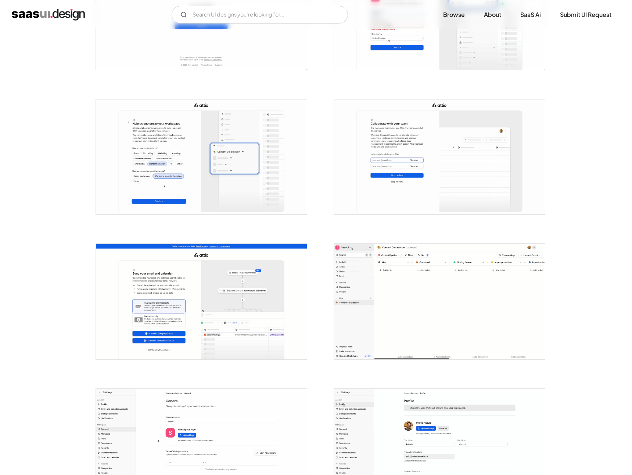
scroll to position [360, 0]
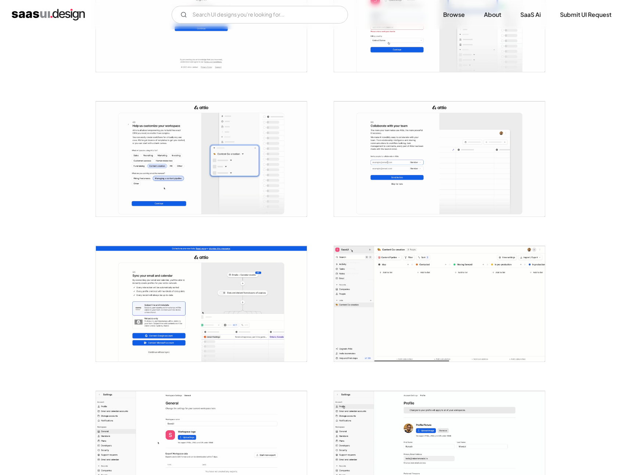
click at [169, 308] on img "open lightbox" at bounding box center [201, 303] width 211 height 115
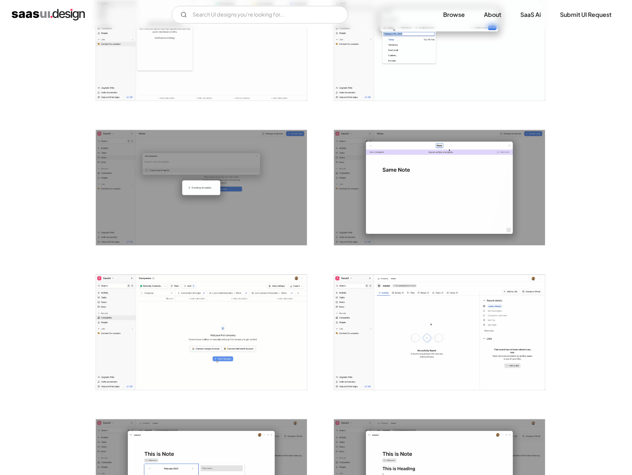
scroll to position [1204, 0]
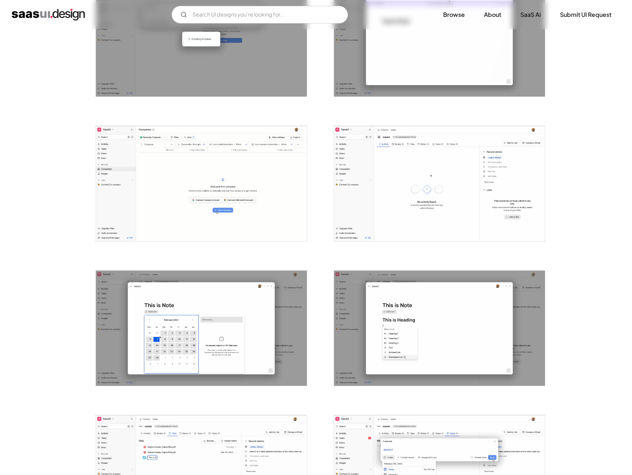
click at [232, 306] on img "open lightbox" at bounding box center [201, 328] width 211 height 115
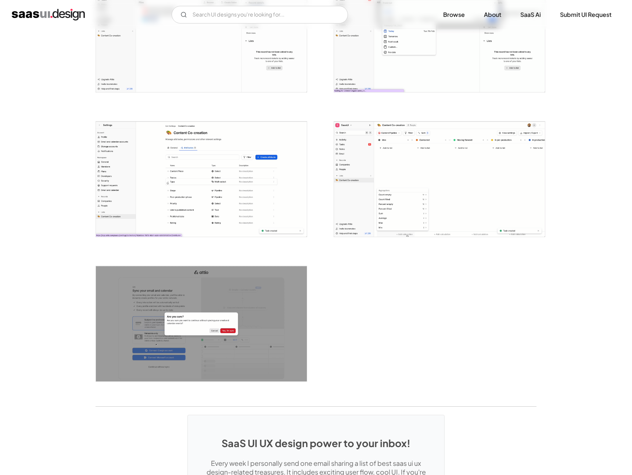
scroll to position [1643, 0]
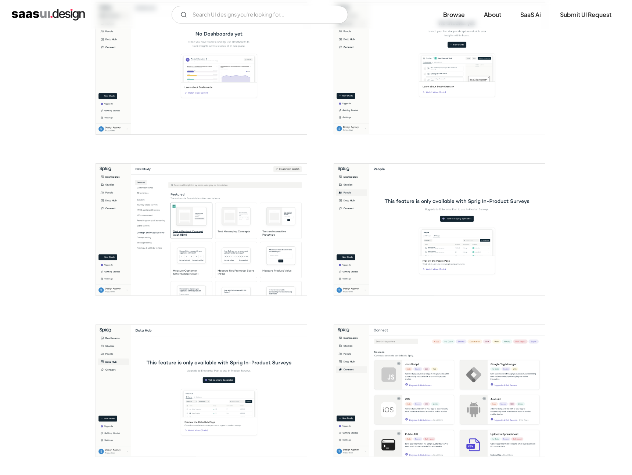
scroll to position [609, 0]
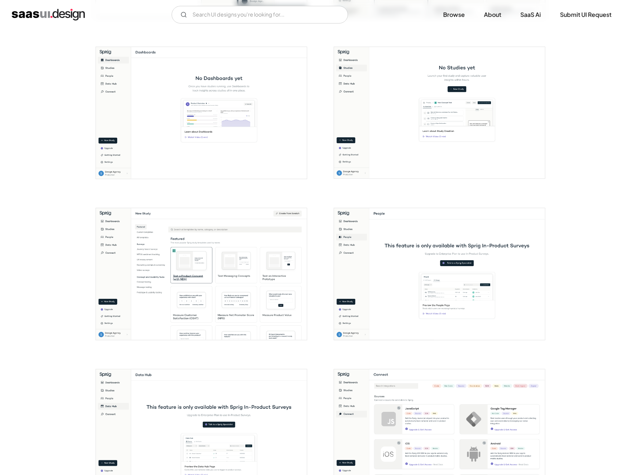
click at [232, 306] on img "open lightbox" at bounding box center [201, 274] width 211 height 132
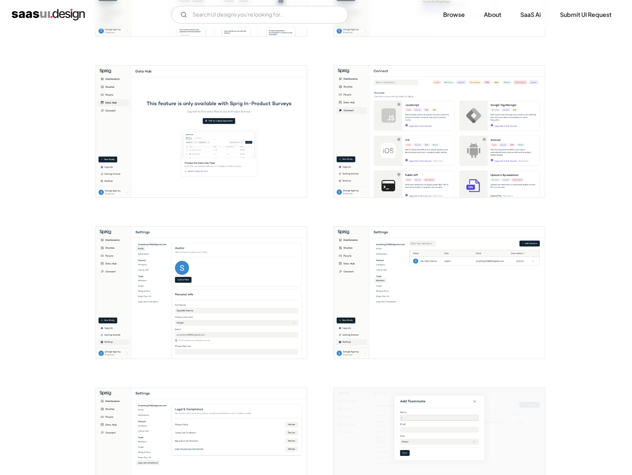
scroll to position [916, 0]
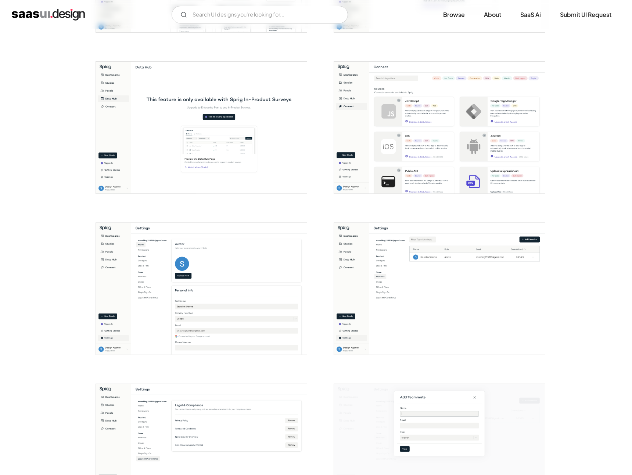
click at [444, 119] on img "open lightbox" at bounding box center [439, 128] width 211 height 132
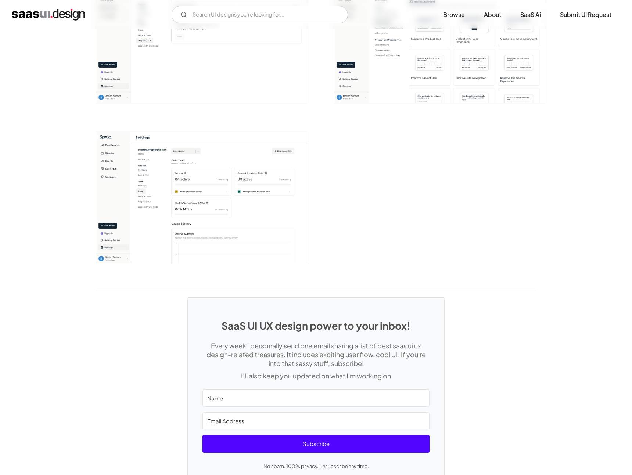
scroll to position [1652, 0]
click at [240, 200] on img "open lightbox" at bounding box center [201, 198] width 211 height 132
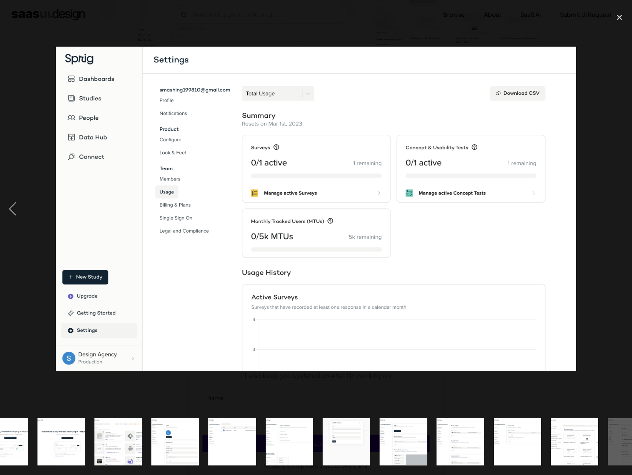
scroll to position [0, 575]
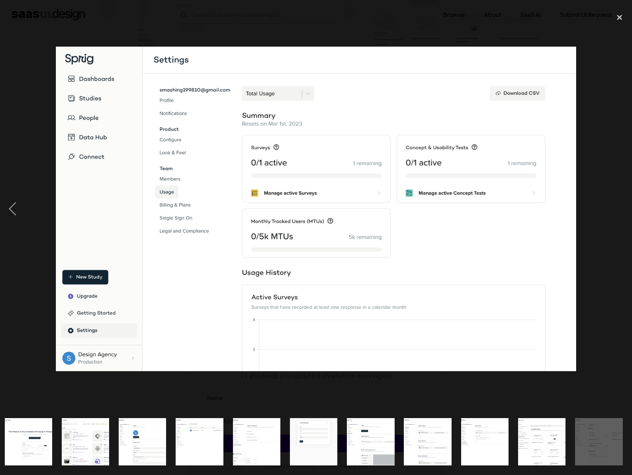
click at [348, 406] on div at bounding box center [316, 209] width 632 height 399
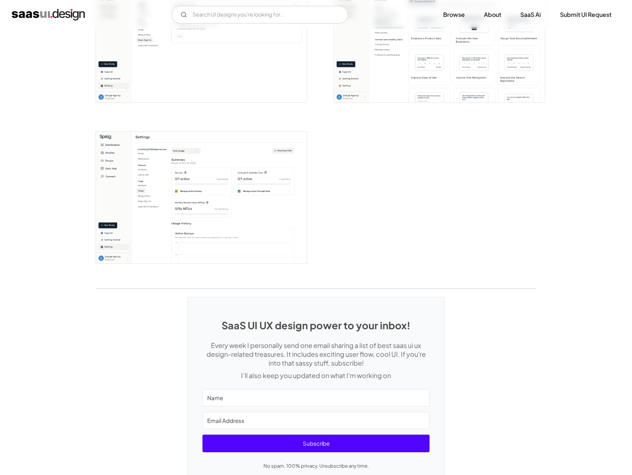
scroll to position [1707, 0]
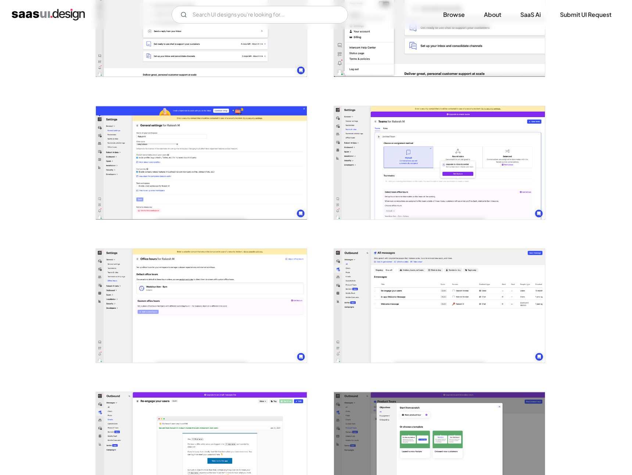
scroll to position [209, 0]
click at [279, 136] on img "open lightbox" at bounding box center [201, 162] width 211 height 113
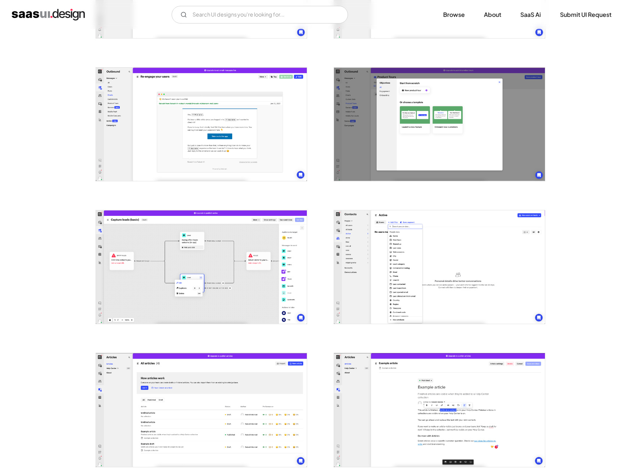
scroll to position [688, 0]
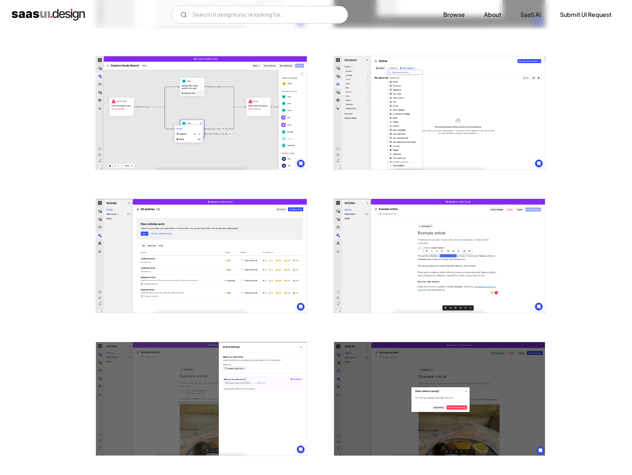
click at [316, 261] on div at bounding box center [315, 180] width 441 height 1430
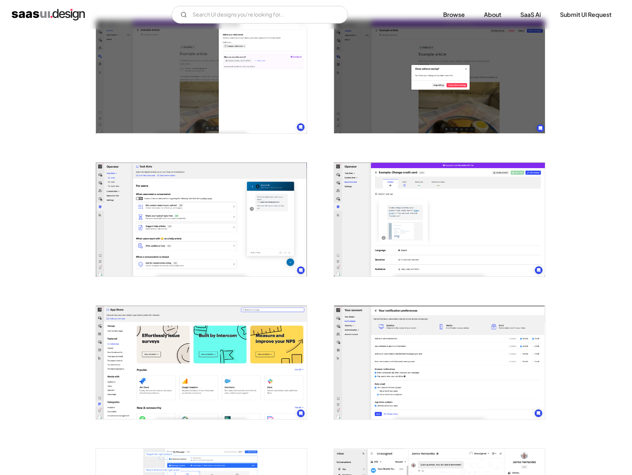
scroll to position [1008, 0]
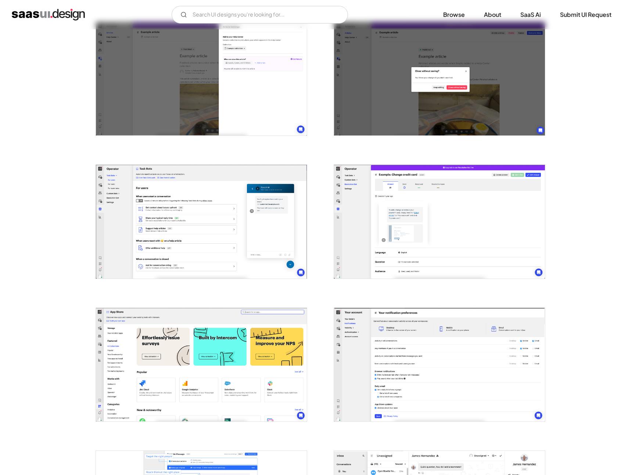
click at [230, 198] on img "open lightbox" at bounding box center [201, 221] width 211 height 113
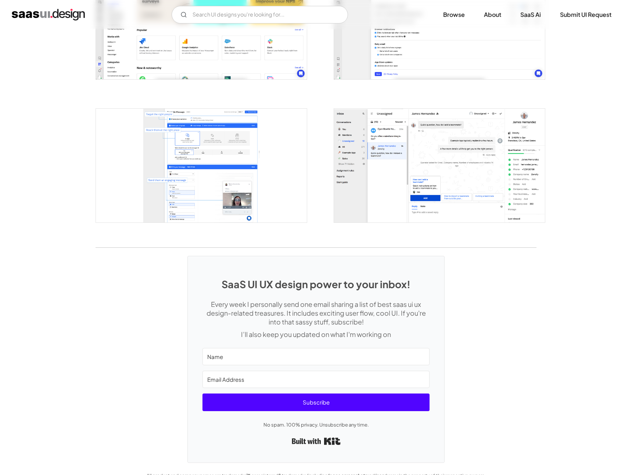
scroll to position [1349, 0]
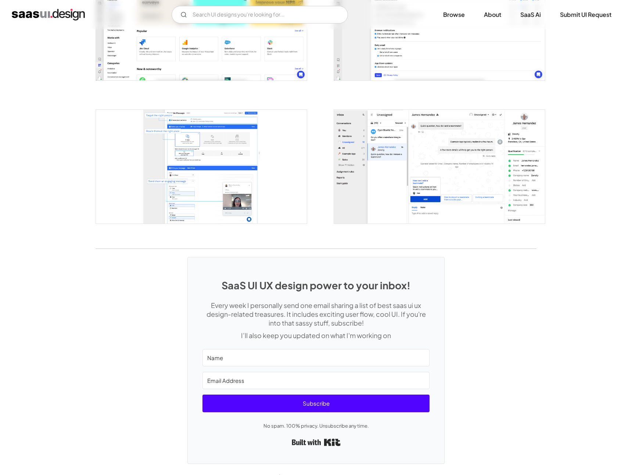
click at [395, 117] on img "open lightbox" at bounding box center [439, 166] width 211 height 113
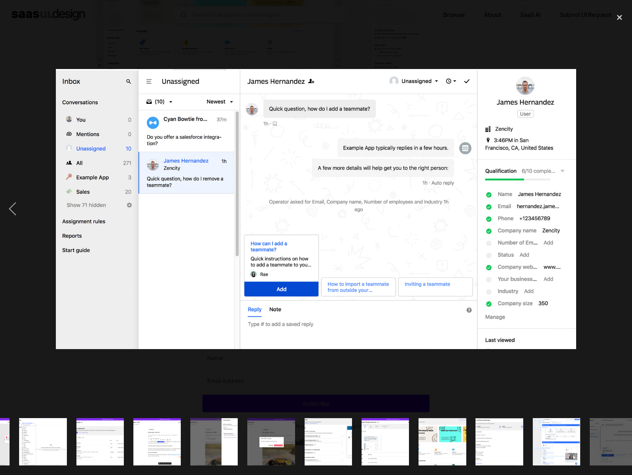
scroll to position [0, 518]
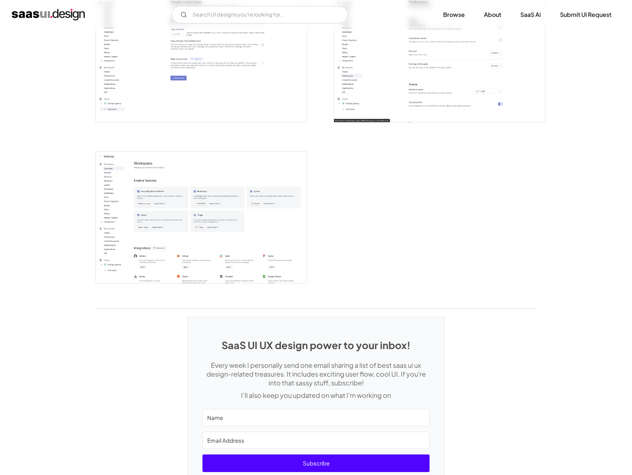
scroll to position [1791, 0]
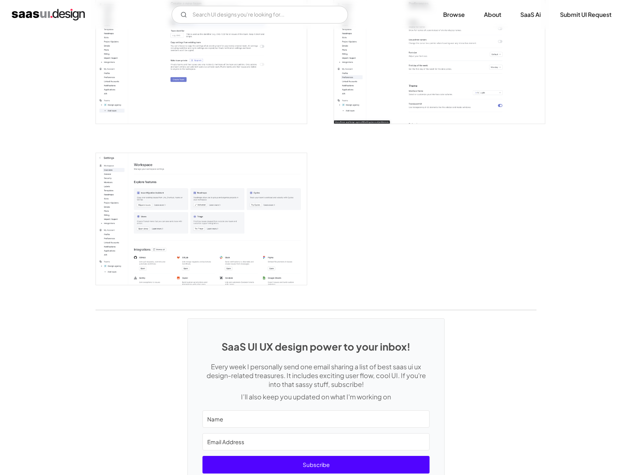
click at [285, 243] on img "open lightbox" at bounding box center [201, 219] width 211 height 132
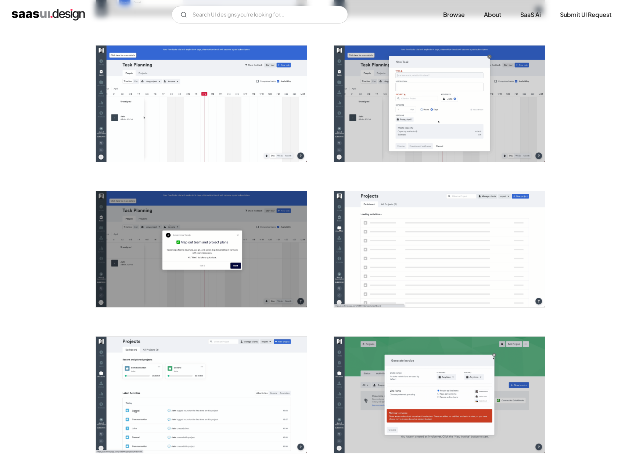
scroll to position [1146, 0]
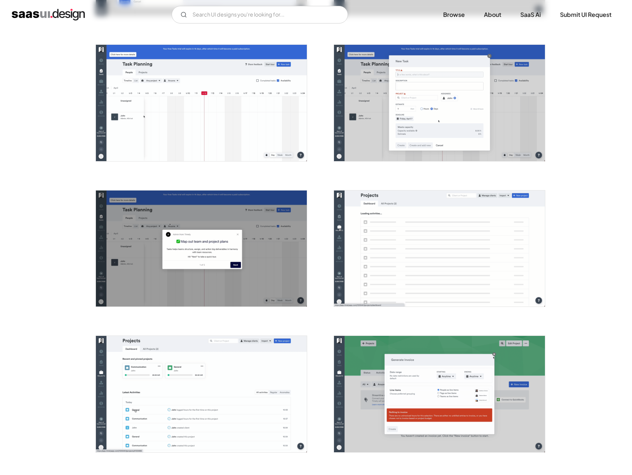
click at [368, 383] on img "open lightbox" at bounding box center [439, 394] width 211 height 116
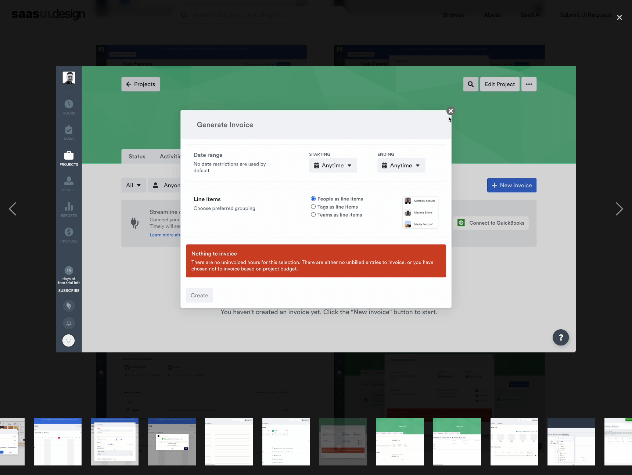
scroll to position [0, 803]
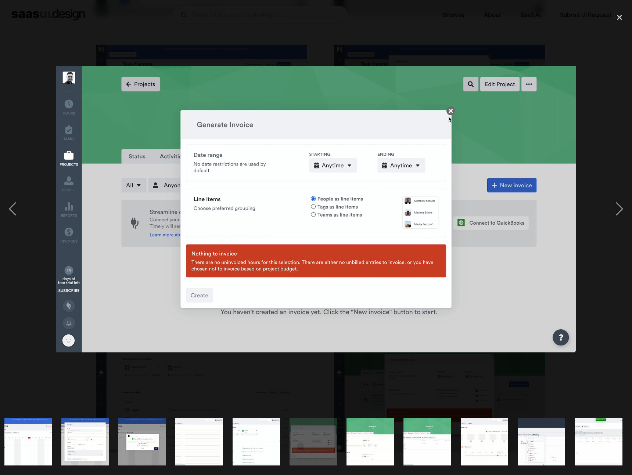
click at [368, 399] on div at bounding box center [316, 209] width 632 height 399
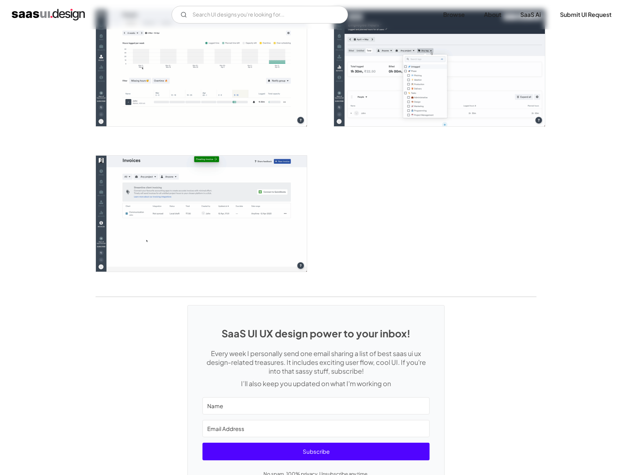
scroll to position [1764, 0]
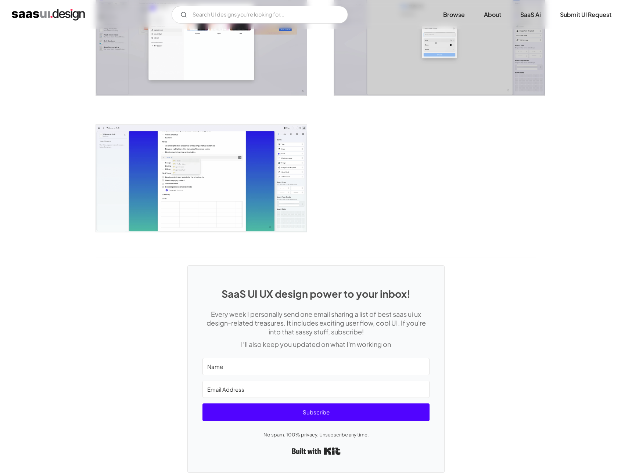
scroll to position [1686, 0]
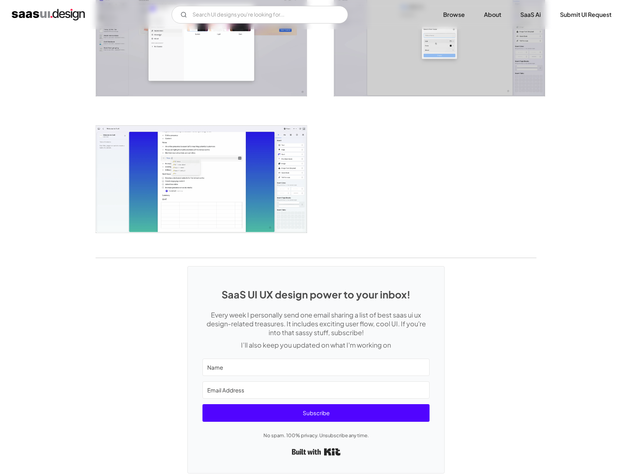
click at [226, 185] on img "open lightbox" at bounding box center [201, 179] width 211 height 107
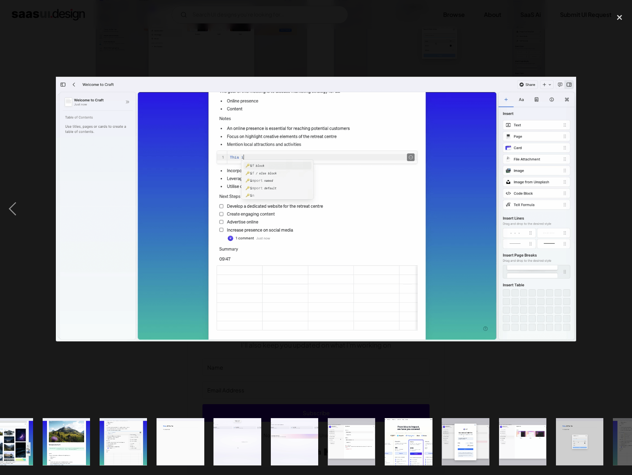
scroll to position [0, 803]
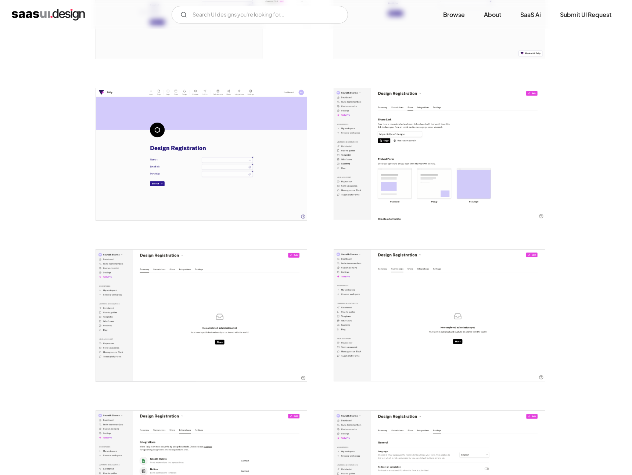
scroll to position [727, 0]
click at [224, 338] on img "open lightbox" at bounding box center [201, 317] width 211 height 132
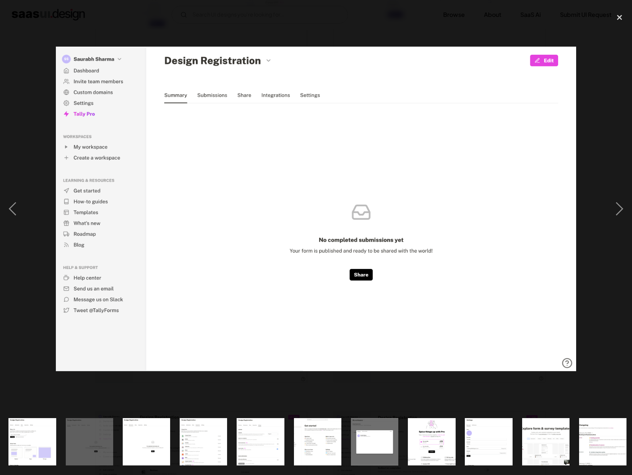
scroll to position [0, 518]
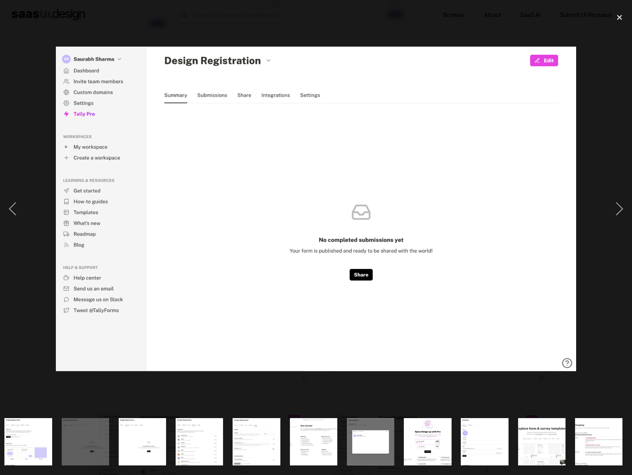
click at [231, 389] on div at bounding box center [316, 209] width 632 height 399
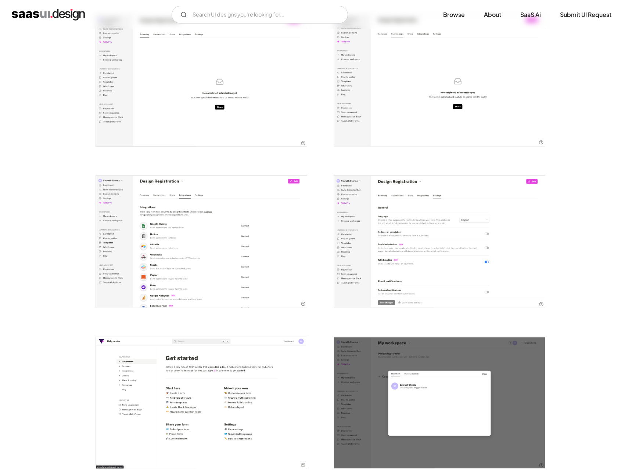
scroll to position [966, 0]
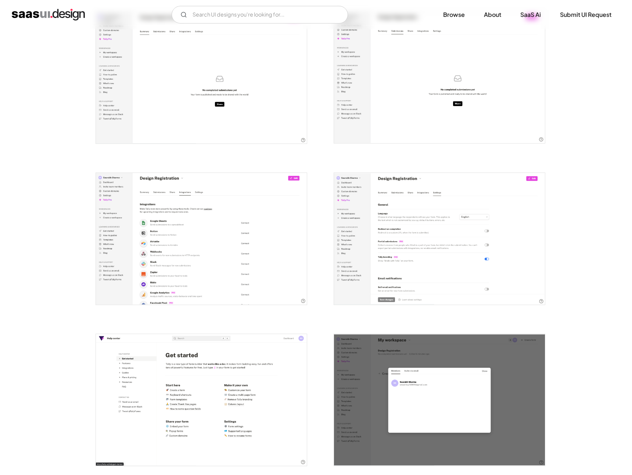
click at [437, 269] on img "open lightbox" at bounding box center [439, 239] width 211 height 132
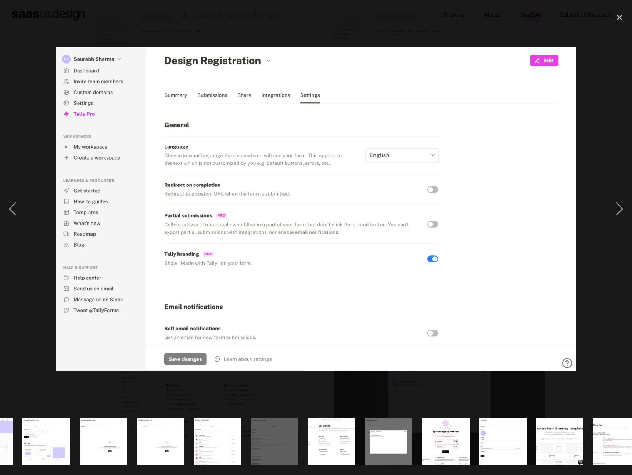
scroll to position [0, 518]
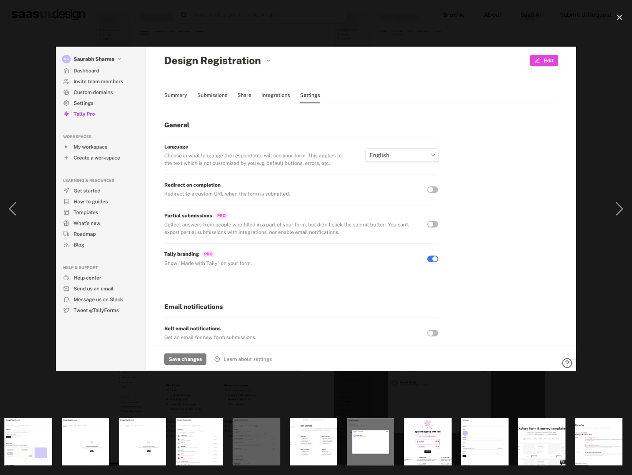
click at [113, 382] on div at bounding box center [316, 209] width 632 height 399
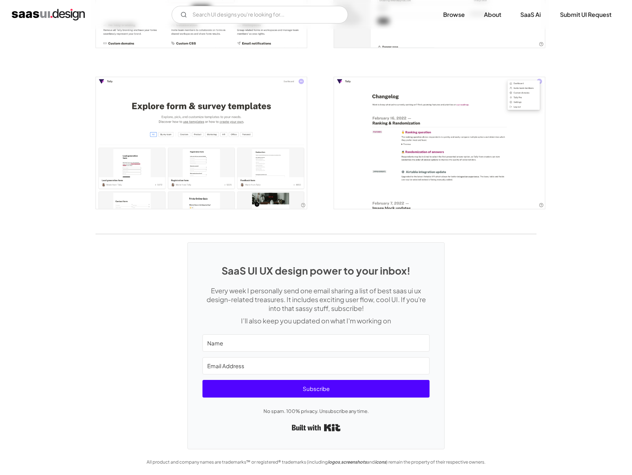
scroll to position [1546, 0]
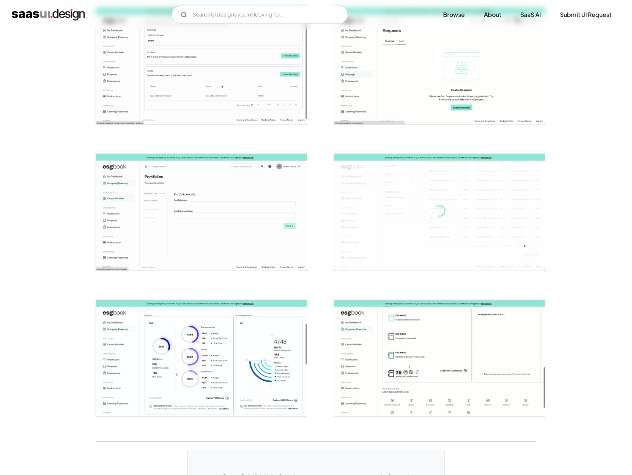
scroll to position [1686, 0]
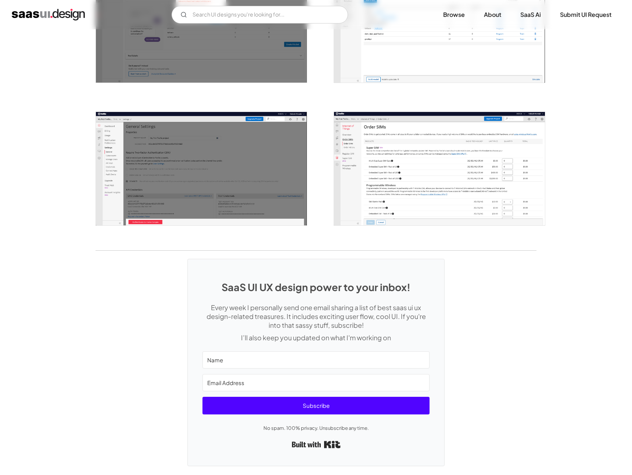
scroll to position [935, 0]
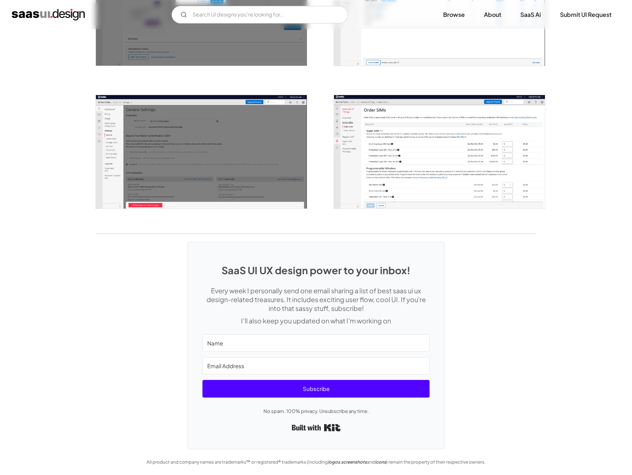
click at [423, 137] on img "open lightbox" at bounding box center [439, 151] width 211 height 113
click at [462, 69] on div at bounding box center [435, 4] width 220 height 143
click at [462, 61] on img "open lightbox" at bounding box center [439, 8] width 211 height 113
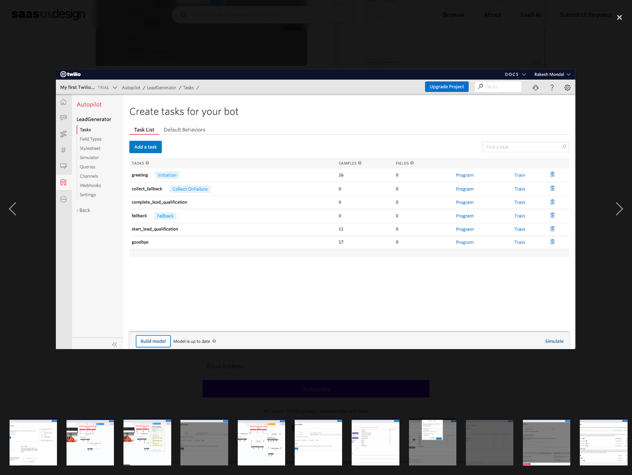
scroll to position [0, 176]
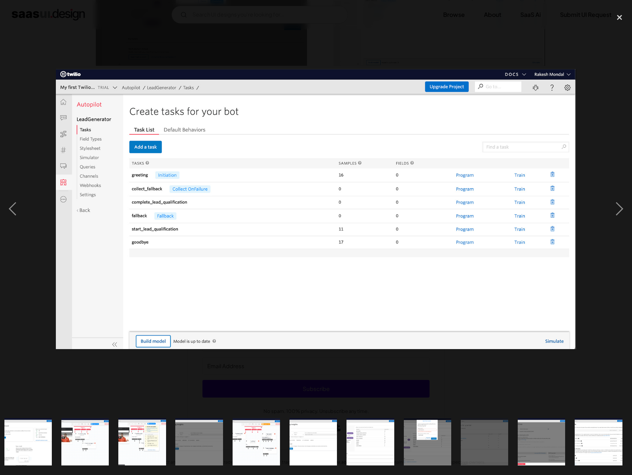
click at [479, 14] on div at bounding box center [316, 209] width 632 height 399
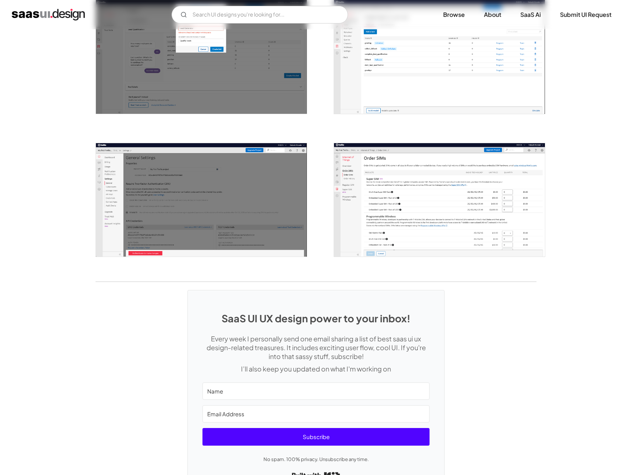
scroll to position [0, 0]
click at [416, 190] on img "open lightbox" at bounding box center [439, 199] width 211 height 113
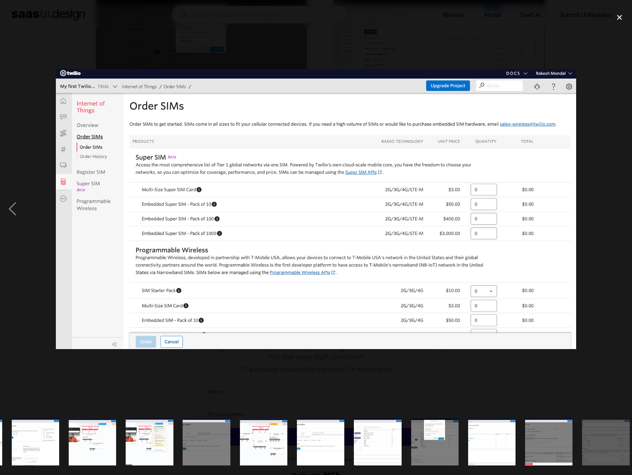
scroll to position [0, 176]
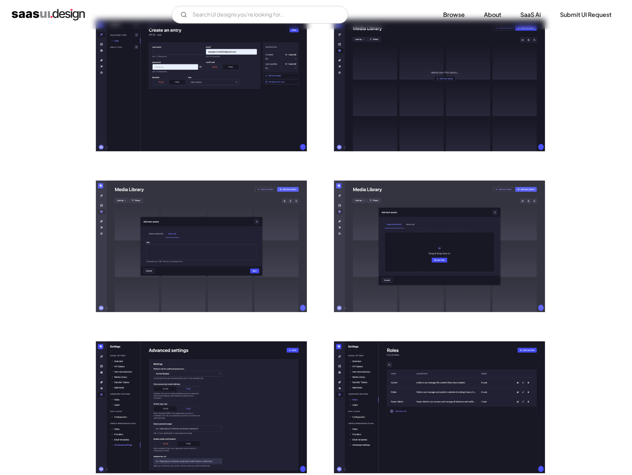
scroll to position [1123, 0]
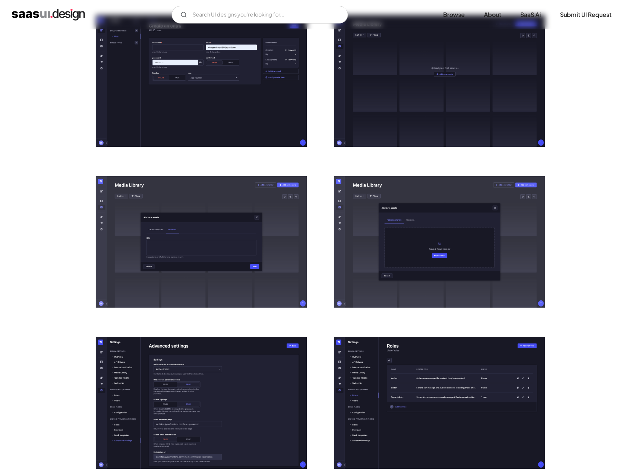
click at [252, 373] on img "open lightbox" at bounding box center [201, 403] width 211 height 132
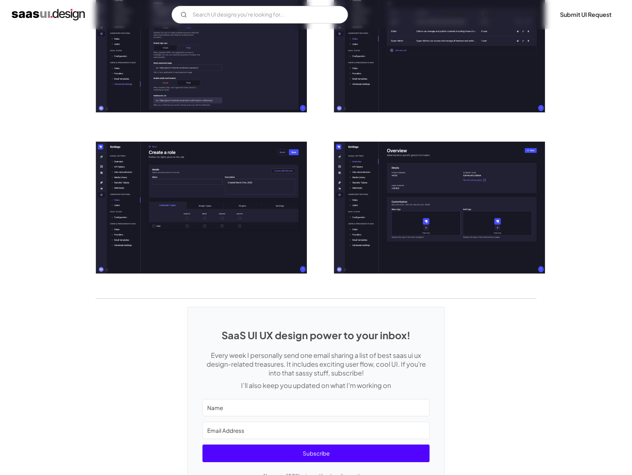
scroll to position [1481, 0]
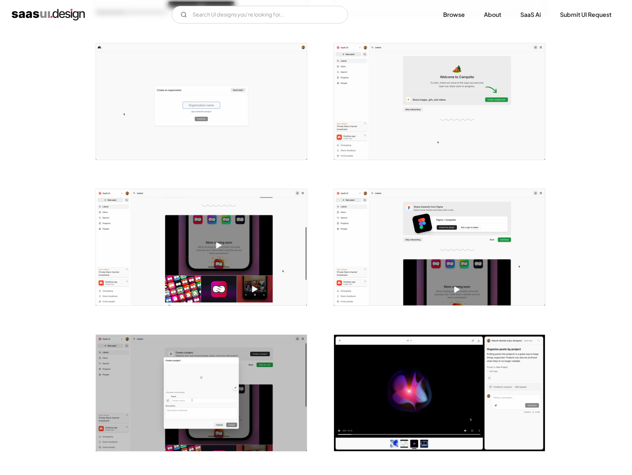
scroll to position [279, 0]
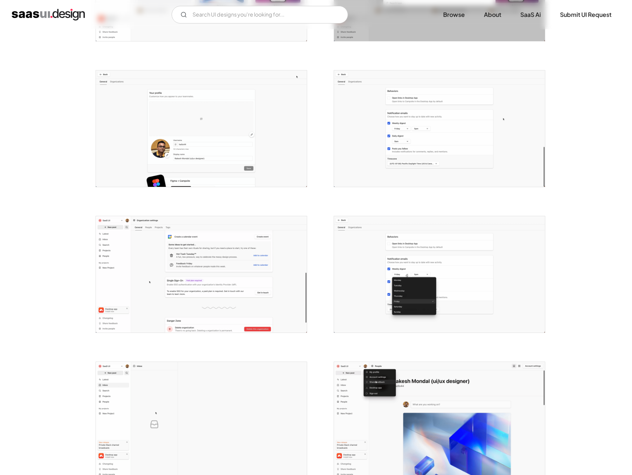
scroll to position [1245, 0]
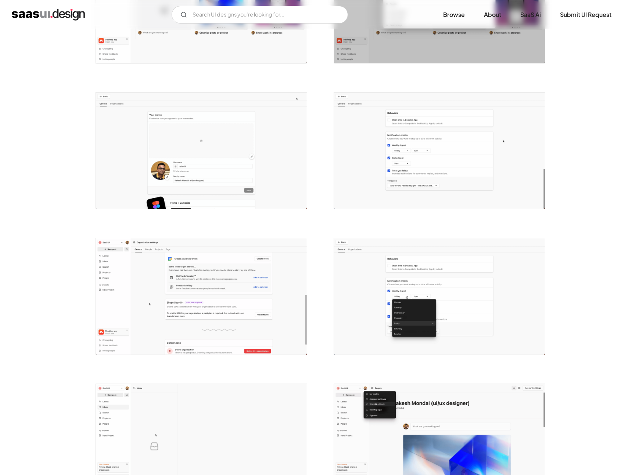
click at [241, 136] on img "open lightbox" at bounding box center [201, 151] width 211 height 116
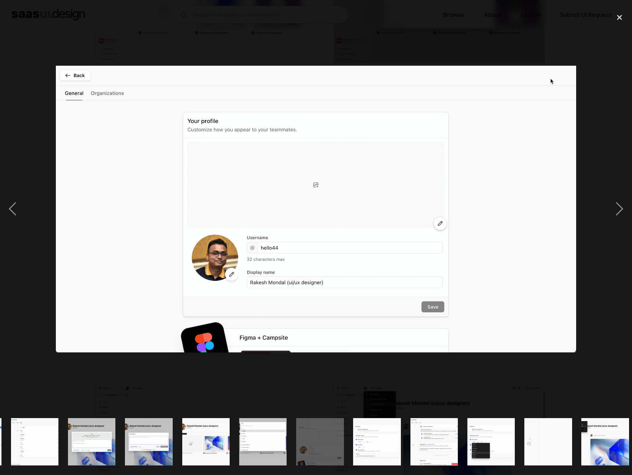
scroll to position [0, 632]
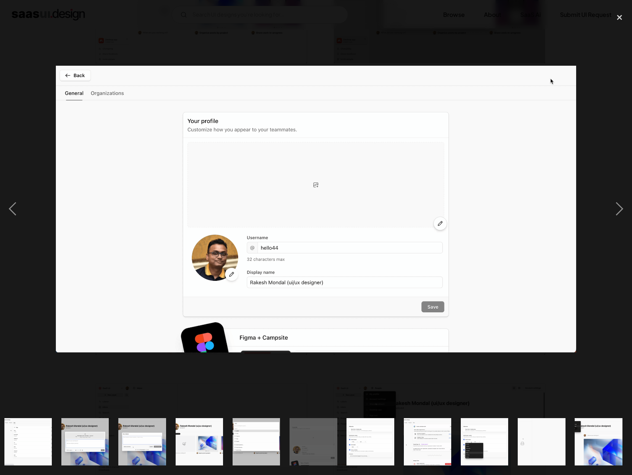
click at [29, 159] on div at bounding box center [316, 209] width 632 height 399
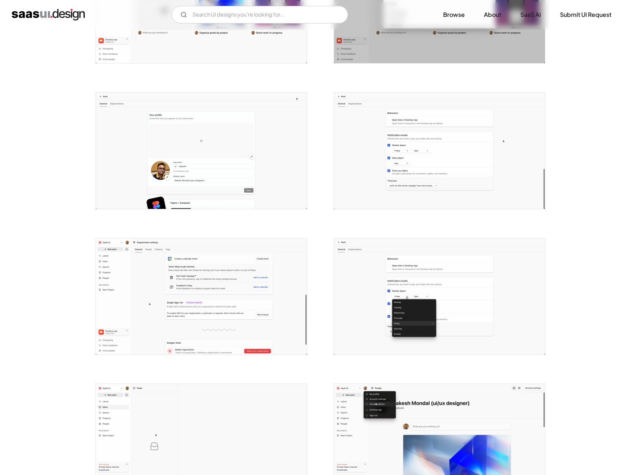
scroll to position [0, 0]
click at [231, 305] on img "open lightbox" at bounding box center [201, 296] width 211 height 116
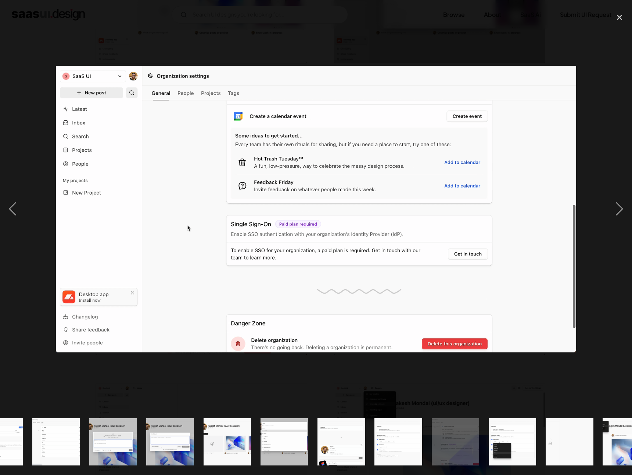
scroll to position [0, 632]
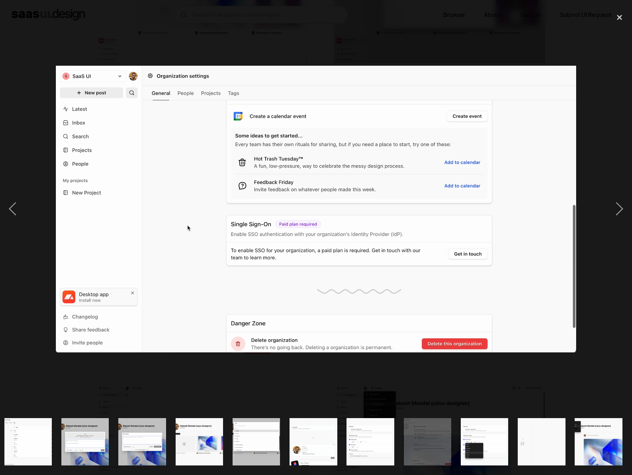
click at [180, 62] on div at bounding box center [316, 209] width 632 height 399
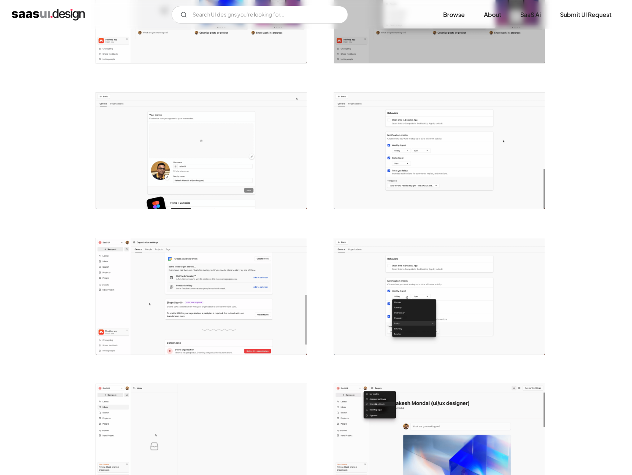
scroll to position [0, 0]
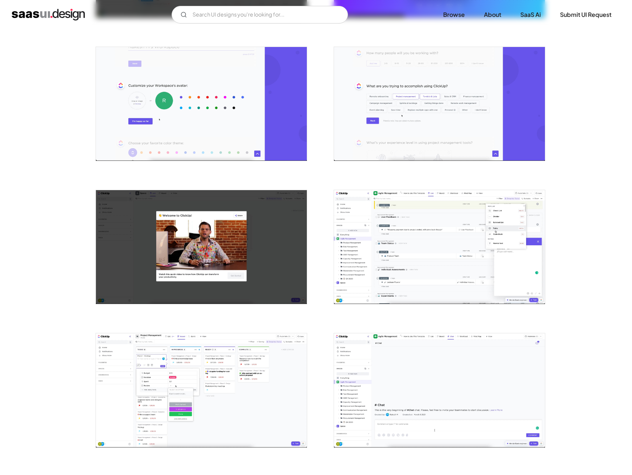
scroll to position [408, 0]
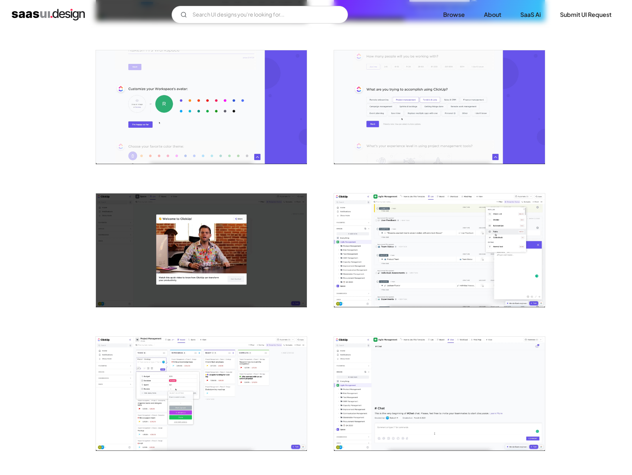
click at [230, 249] on img "open lightbox" at bounding box center [201, 250] width 211 height 114
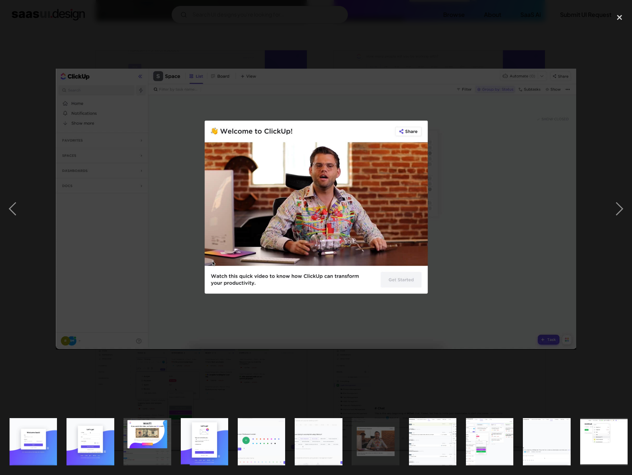
click at [106, 298] on img at bounding box center [316, 209] width 520 height 281
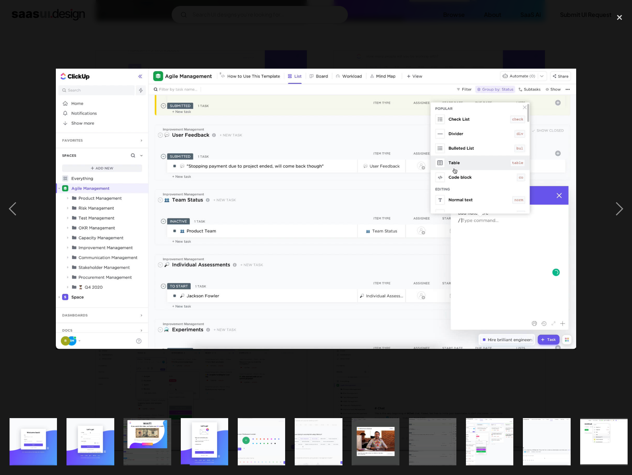
click at [25, 291] on div at bounding box center [316, 209] width 632 height 399
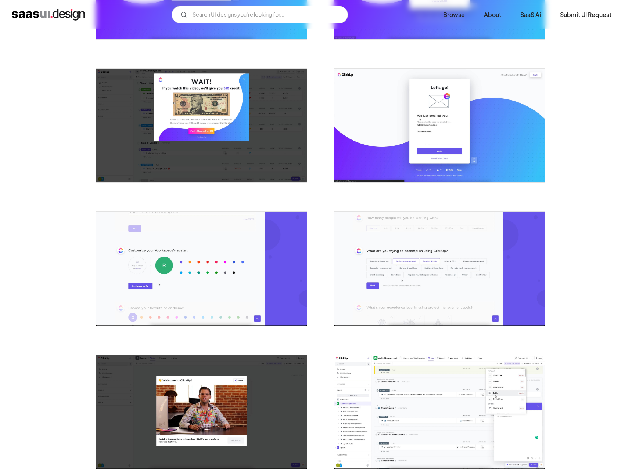
scroll to position [246, 0]
click at [108, 89] on img "open lightbox" at bounding box center [201, 126] width 211 height 114
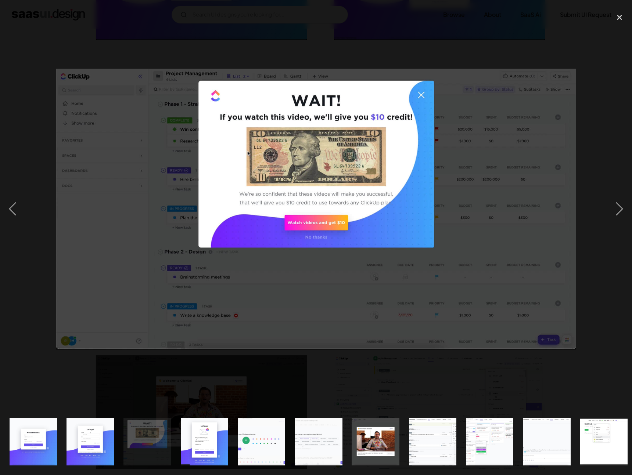
click at [96, 53] on div at bounding box center [316, 209] width 632 height 399
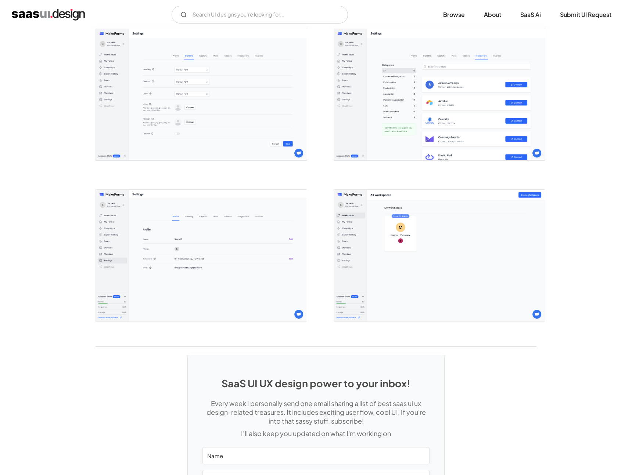
scroll to position [1875, 0]
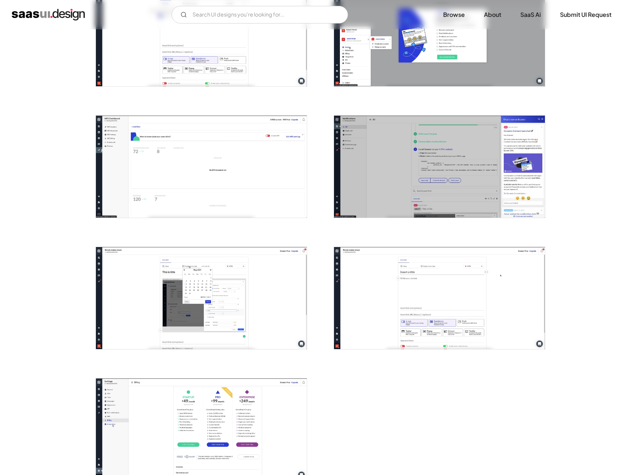
scroll to position [853, 0]
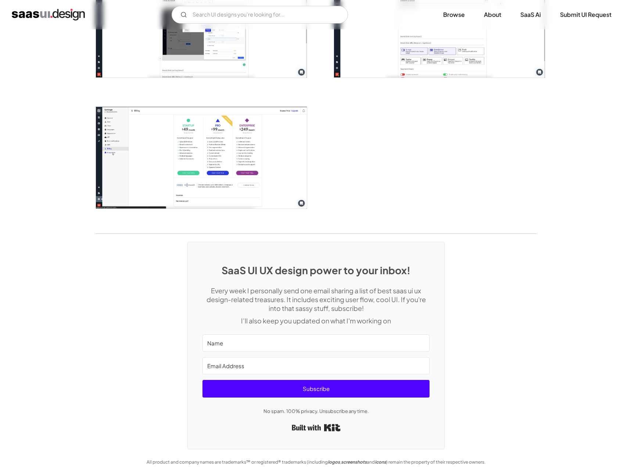
click at [206, 167] on img "open lightbox" at bounding box center [201, 158] width 211 height 102
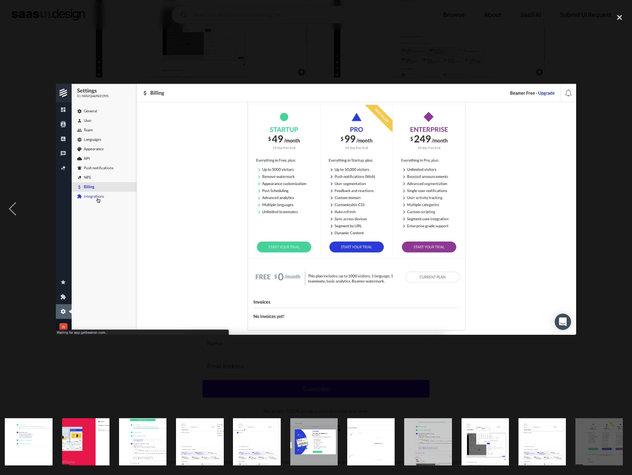
scroll to position [0, 119]
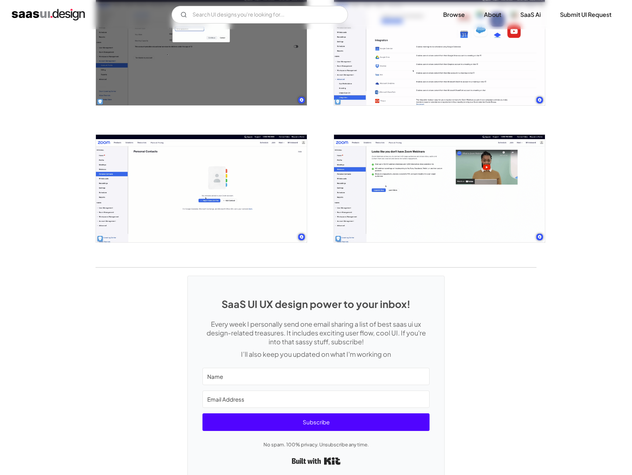
scroll to position [1165, 0]
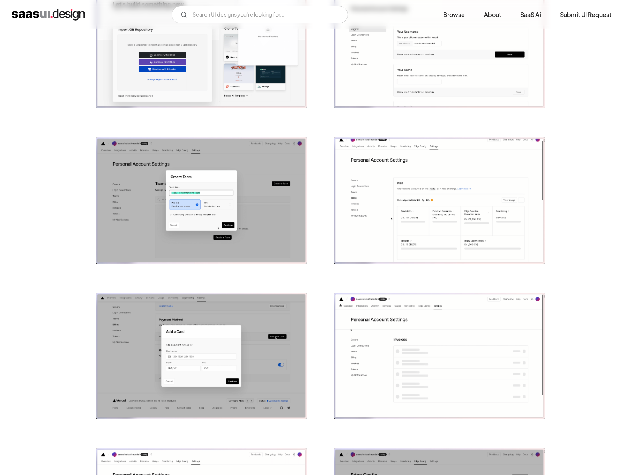
scroll to position [816, 0]
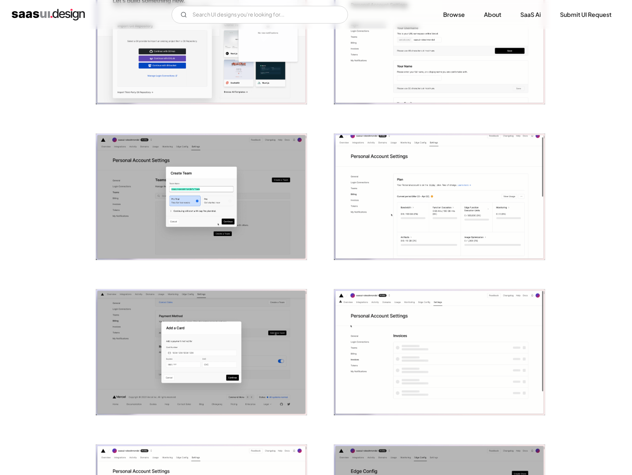
click at [335, 221] on img "open lightbox" at bounding box center [439, 197] width 211 height 126
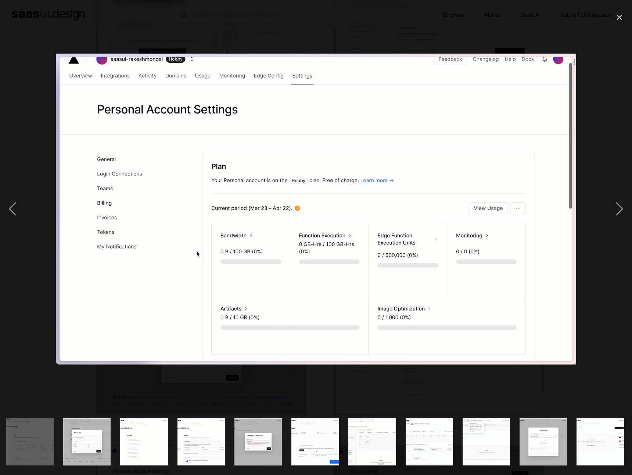
scroll to position [0, 632]
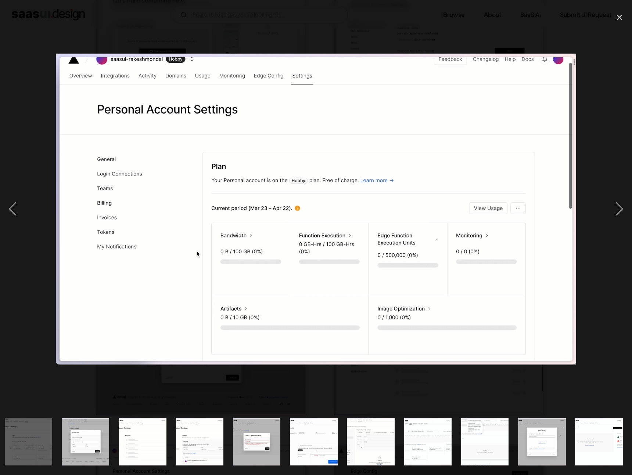
click at [307, 34] on div at bounding box center [316, 209] width 632 height 399
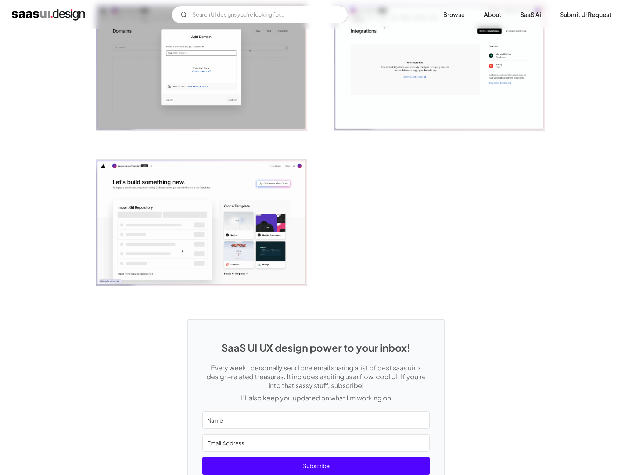
scroll to position [1722, 0]
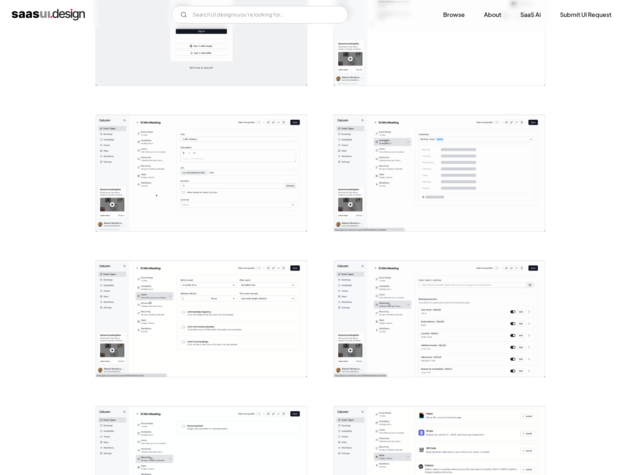
scroll to position [349, 0]
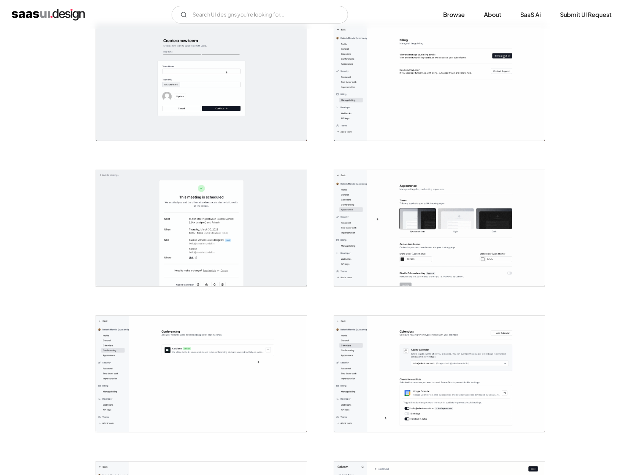
scroll to position [1314, 0]
click at [269, 395] on img "open lightbox" at bounding box center [201, 374] width 211 height 116
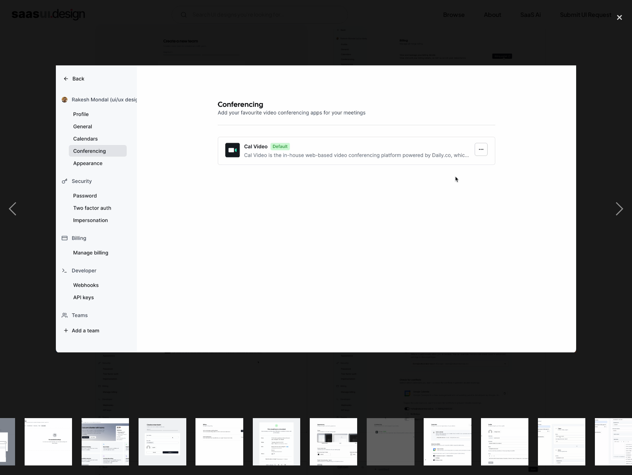
scroll to position [0, 803]
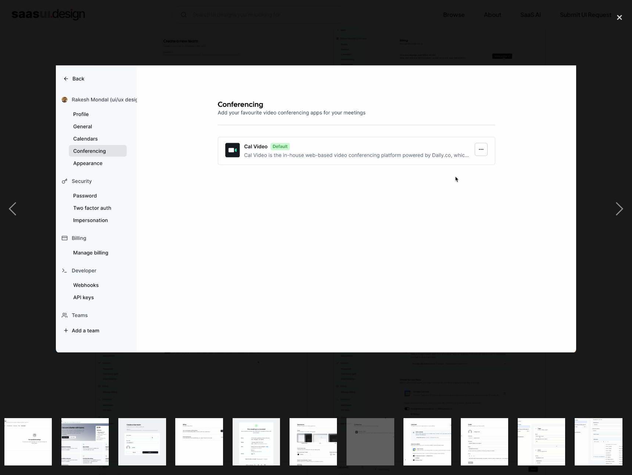
click at [214, 399] on div at bounding box center [316, 209] width 632 height 399
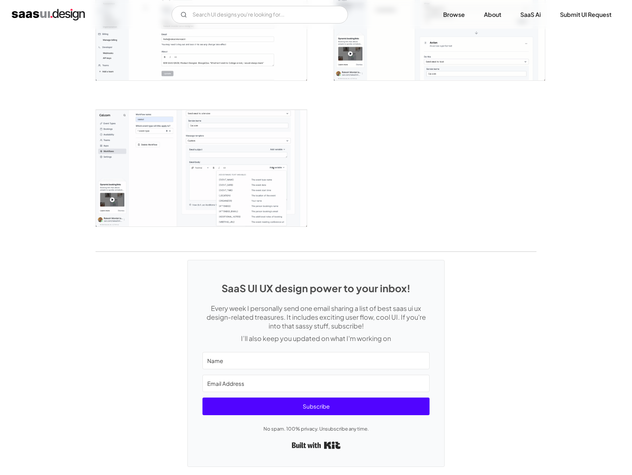
scroll to position [1813, 0]
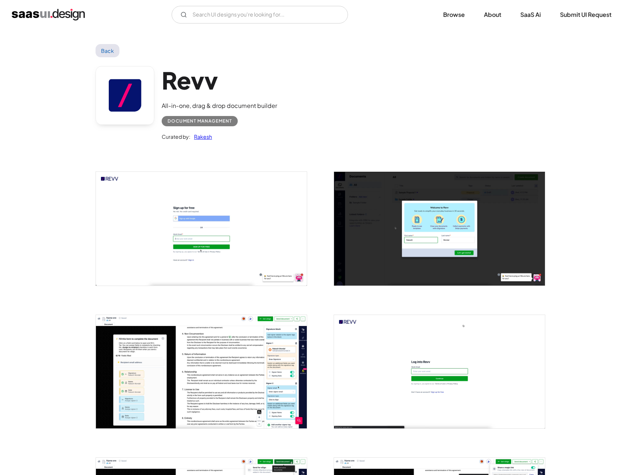
click at [266, 82] on h1 "Revv" at bounding box center [219, 80] width 115 height 28
click at [387, 54] on div "Back" at bounding box center [315, 50] width 441 height 13
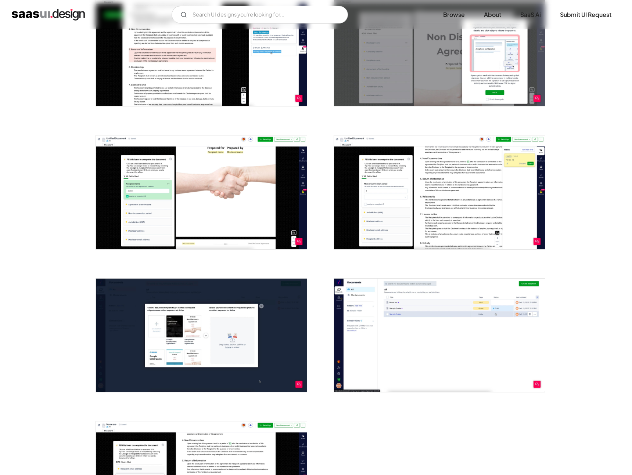
scroll to position [895, 0]
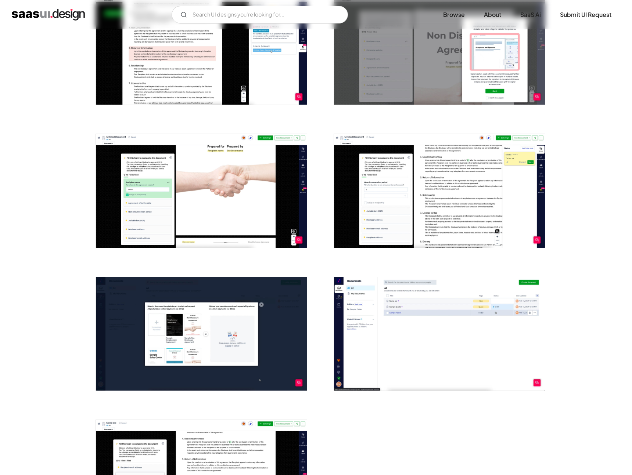
click at [434, 304] on img "open lightbox" at bounding box center [439, 333] width 211 height 113
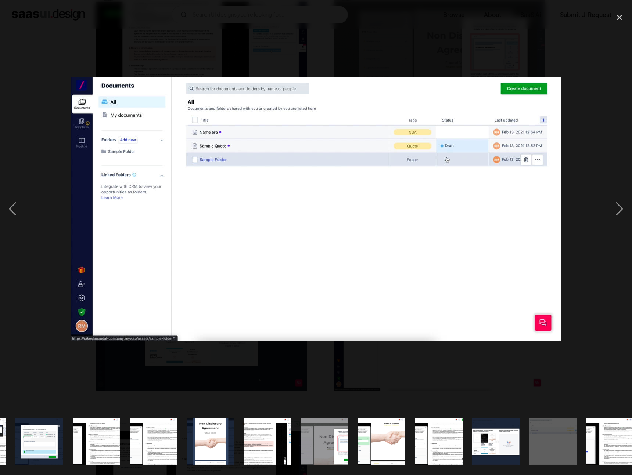
scroll to position [0, 347]
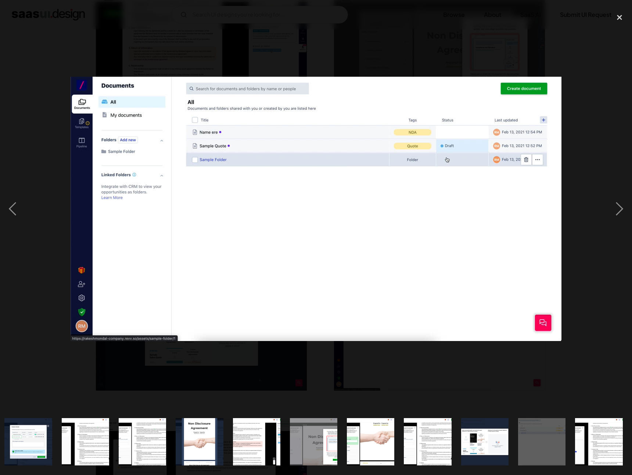
click at [450, 385] on div at bounding box center [316, 209] width 632 height 399
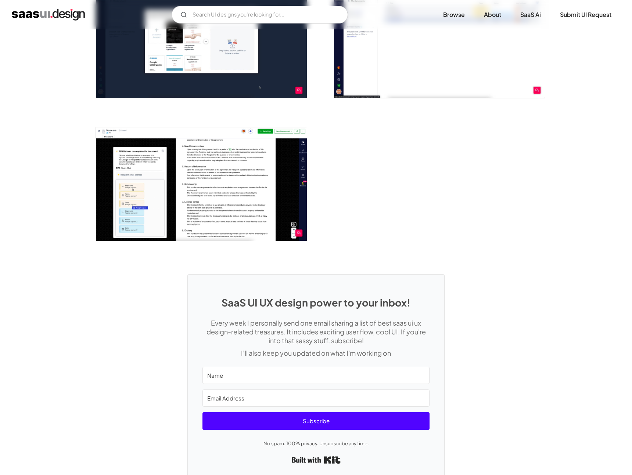
scroll to position [1187, 0]
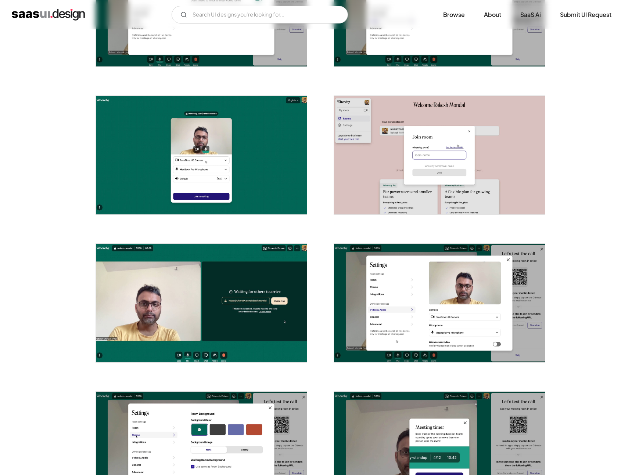
scroll to position [1127, 0]
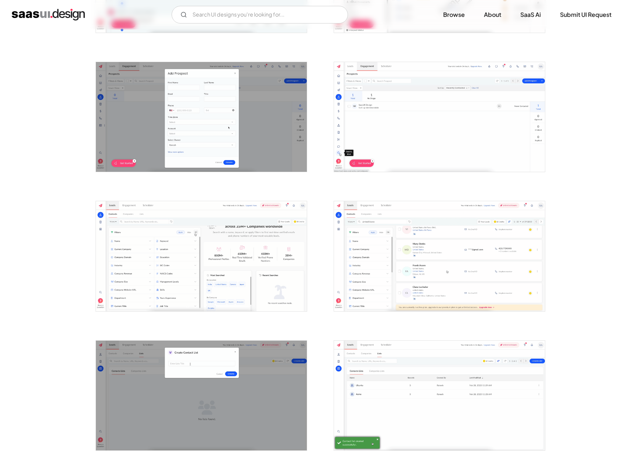
scroll to position [895, 0]
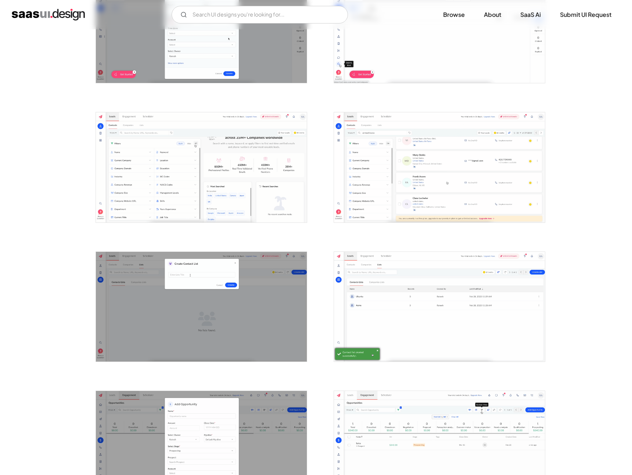
click at [310, 155] on div at bounding box center [315, 162] width 441 height 1811
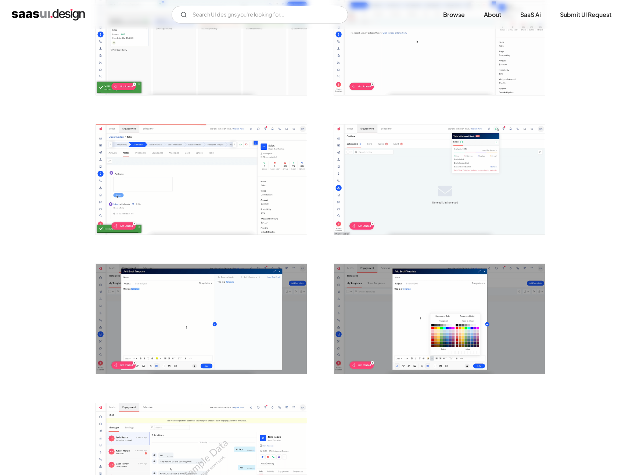
scroll to position [1745, 0]
